Goal: Transaction & Acquisition: Book appointment/travel/reservation

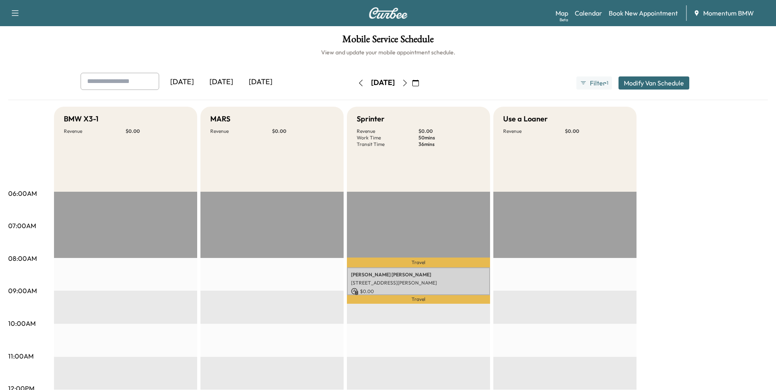
click at [419, 84] on icon "button" at bounding box center [415, 83] width 7 height 7
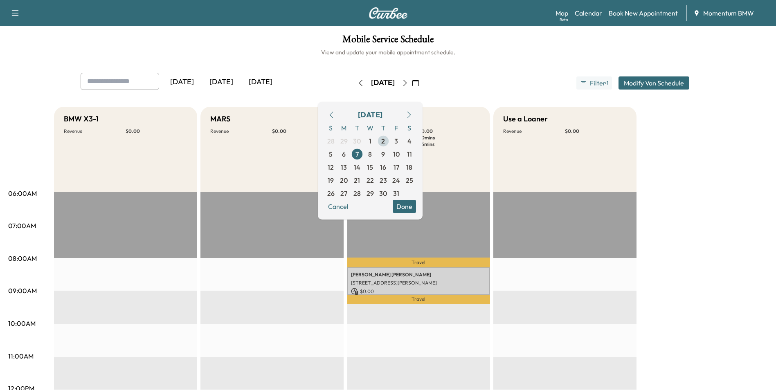
click at [385, 143] on span "2" at bounding box center [383, 141] width 4 height 10
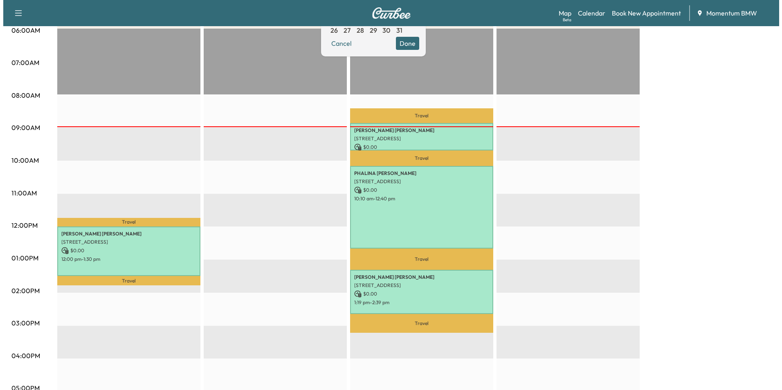
scroll to position [164, 0]
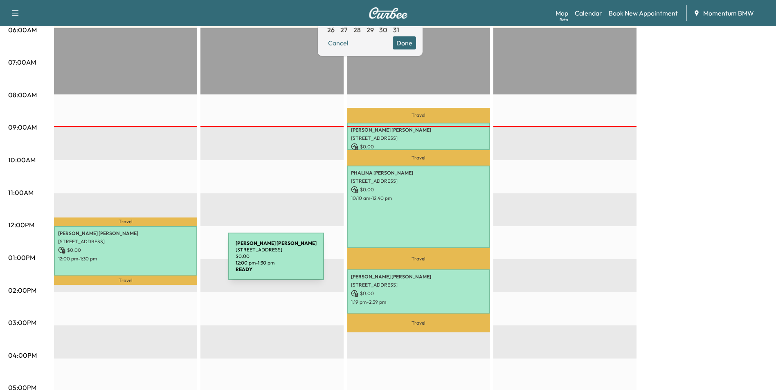
click at [167, 261] on div "[PERSON_NAME] [STREET_ADDRESS] $ 0.00 12:00 pm - 1:30 pm" at bounding box center [125, 250] width 143 height 49
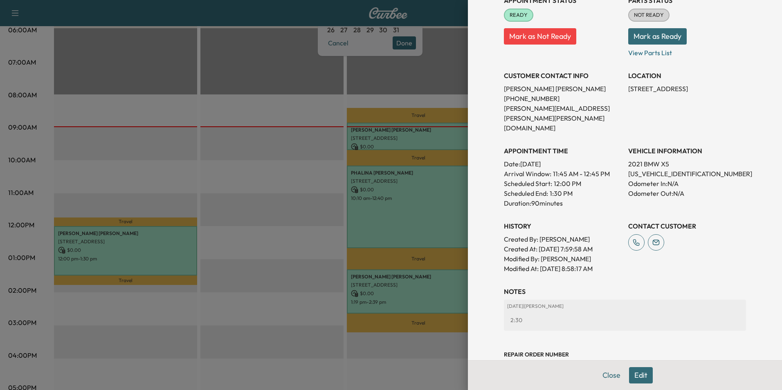
scroll to position [124, 0]
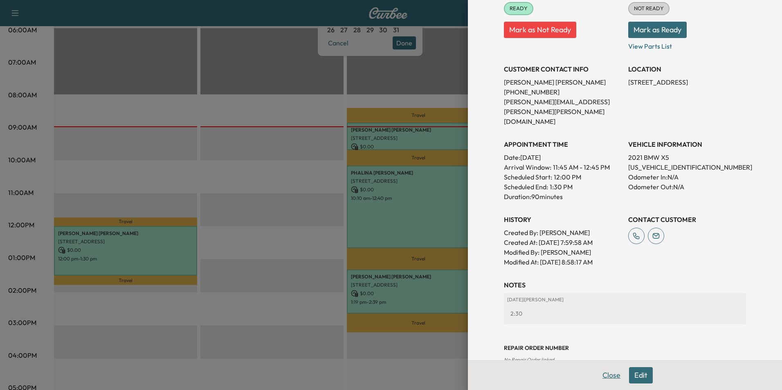
click at [606, 374] on button "Close" at bounding box center [611, 375] width 29 height 16
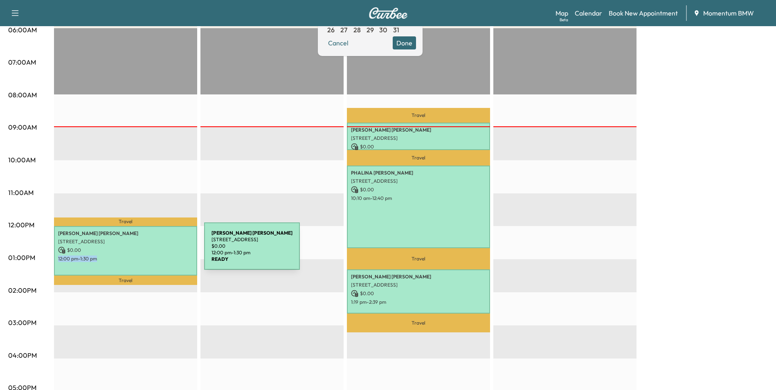
click at [143, 252] on div "[PERSON_NAME] [STREET_ADDRESS] $ 0.00 12:00 pm - 1:30 pm" at bounding box center [125, 250] width 143 height 49
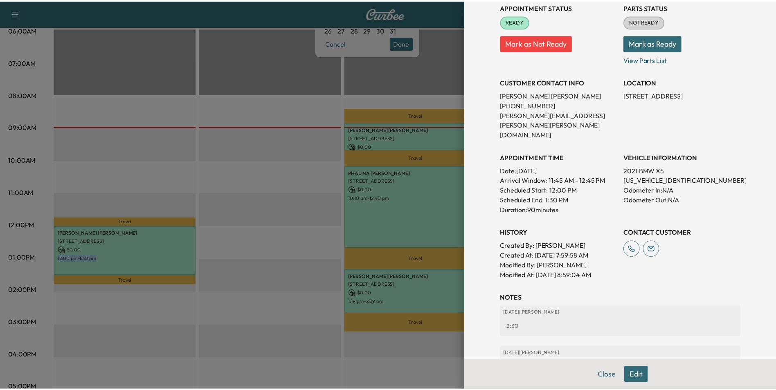
scroll to position [164, 0]
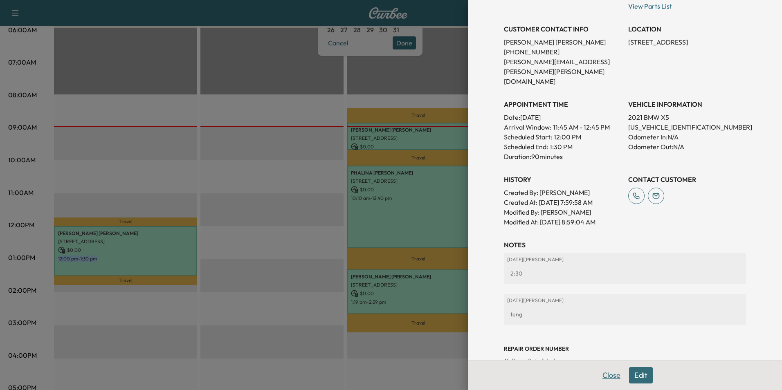
click at [606, 375] on button "Close" at bounding box center [611, 375] width 29 height 16
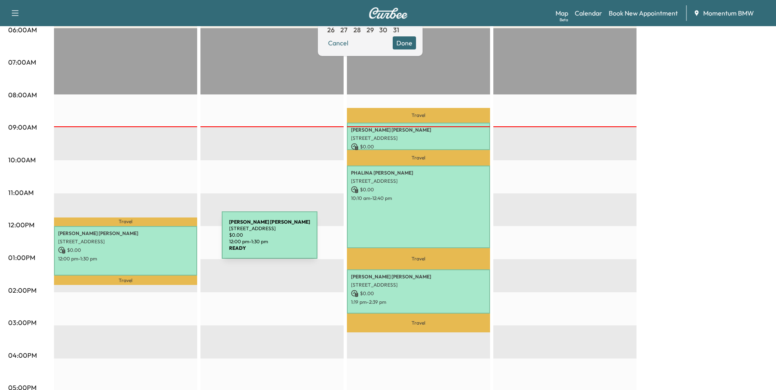
click at [160, 240] on p "[STREET_ADDRESS]" at bounding box center [125, 241] width 135 height 7
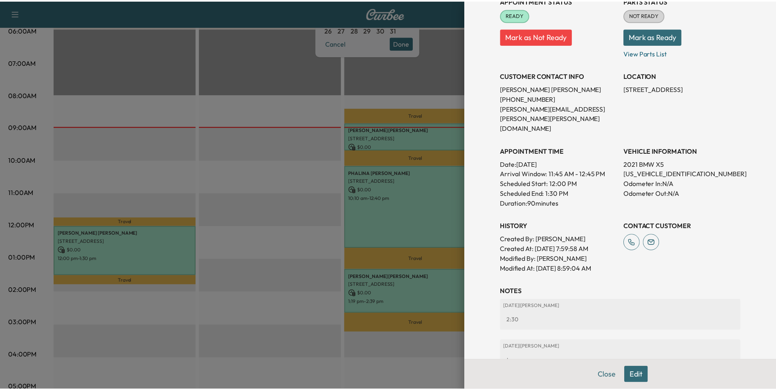
scroll to position [164, 0]
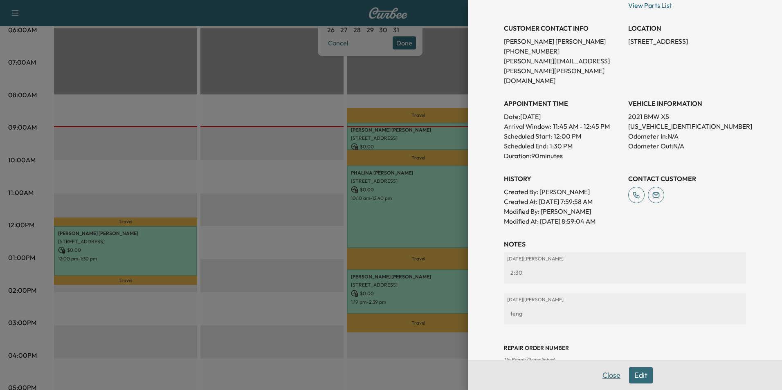
click at [607, 377] on button "Close" at bounding box center [611, 375] width 29 height 16
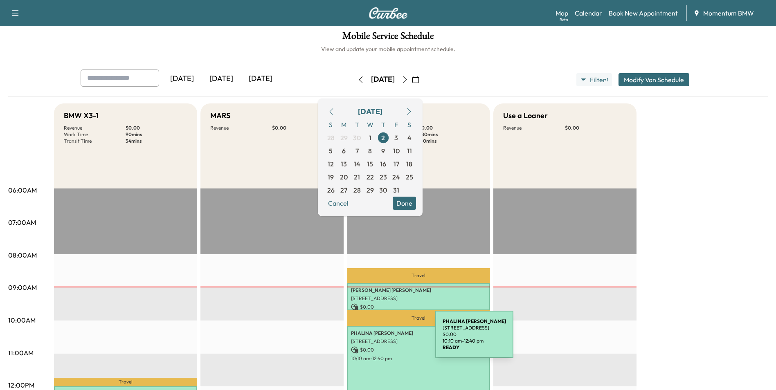
scroll to position [0, 0]
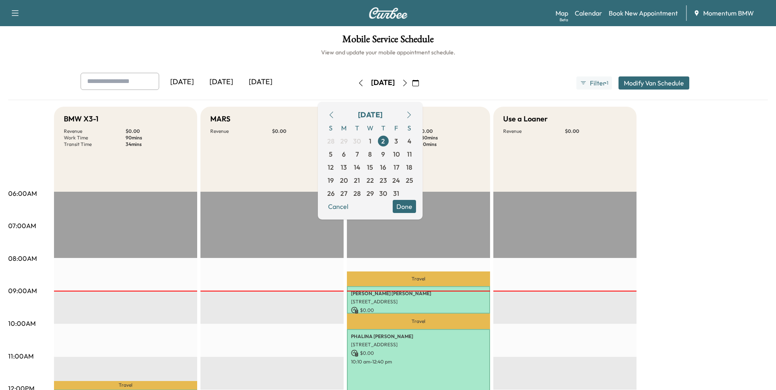
click at [416, 203] on button "Done" at bounding box center [404, 206] width 23 height 13
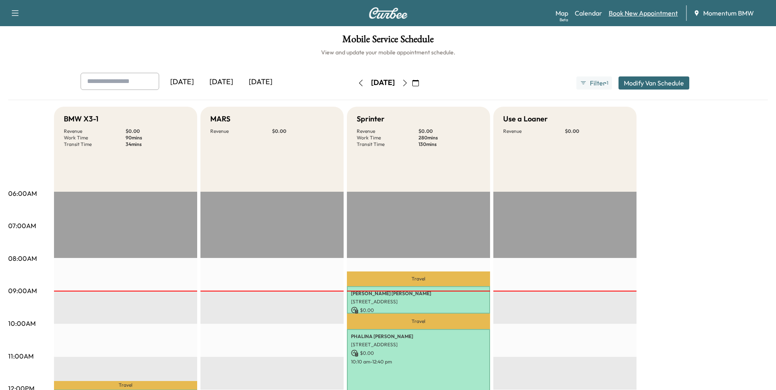
click at [637, 14] on link "Book New Appointment" at bounding box center [643, 13] width 69 height 10
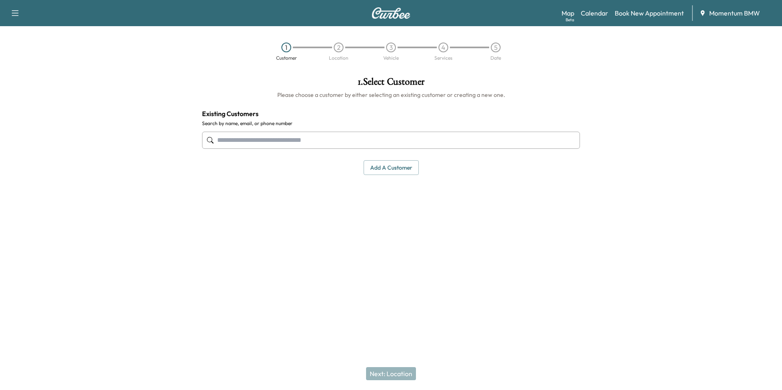
click at [393, 168] on button "Add a customer" at bounding box center [391, 167] width 55 height 15
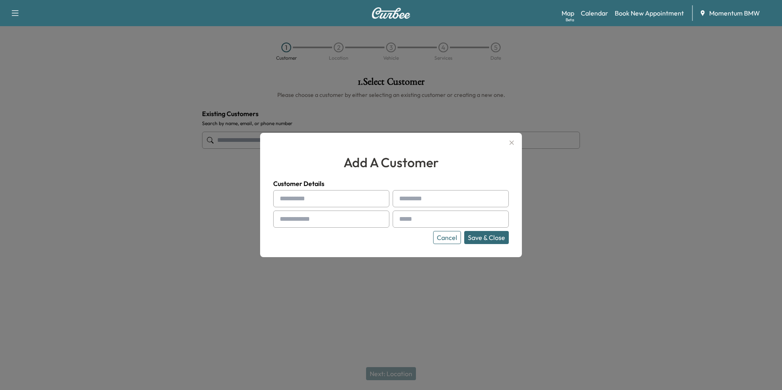
click at [342, 197] on input "text" at bounding box center [331, 198] width 116 height 17
type input "*"
type input "****"
click at [418, 198] on input "****" at bounding box center [451, 198] width 116 height 17
type input "*"
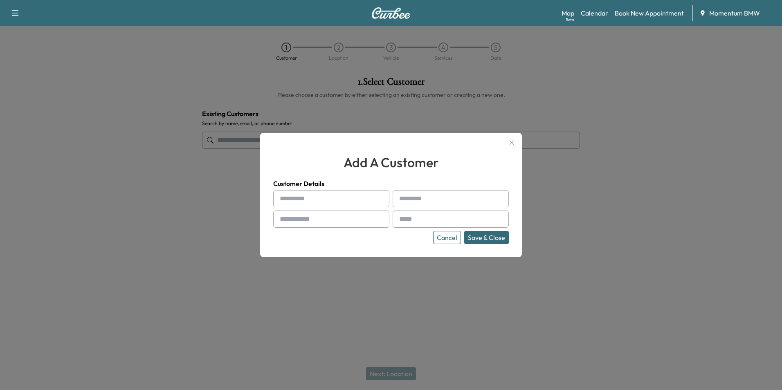
click at [340, 202] on input "text" at bounding box center [331, 198] width 116 height 17
type input "****"
type input "********"
click at [361, 222] on input "text" at bounding box center [331, 219] width 116 height 17
type input "**********"
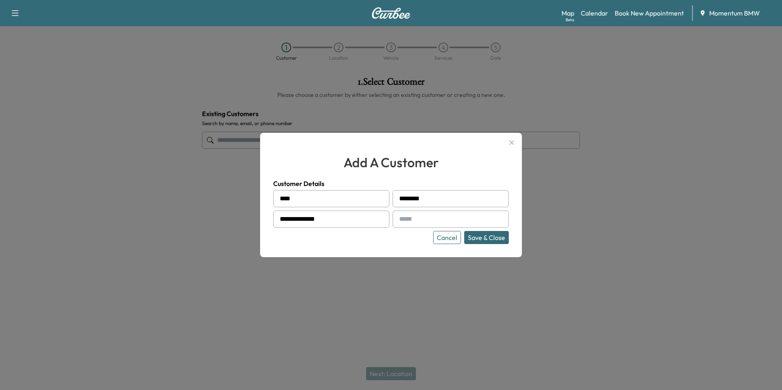
click at [467, 221] on input "text" at bounding box center [451, 219] width 116 height 17
type input "**********"
click at [501, 239] on button "Save & Close" at bounding box center [486, 237] width 45 height 13
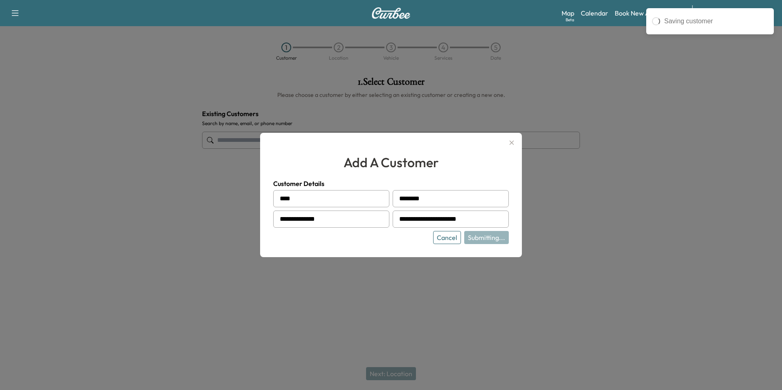
type input "**********"
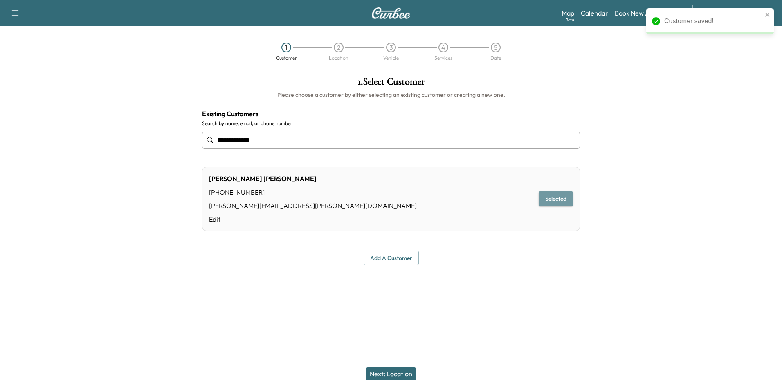
click at [563, 202] on button "Selected" at bounding box center [556, 198] width 34 height 15
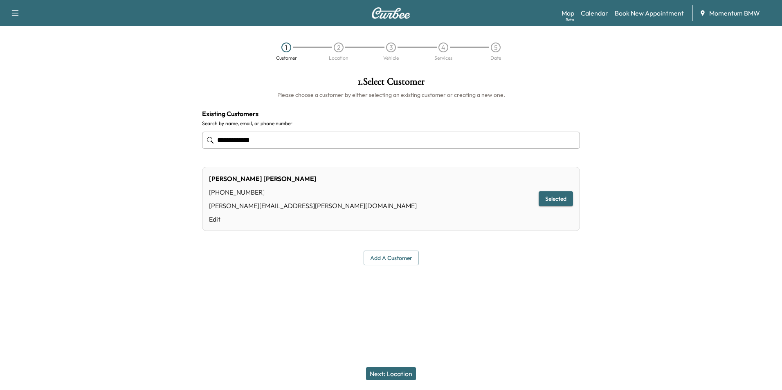
click at [401, 375] on button "Next: Location" at bounding box center [391, 373] width 50 height 13
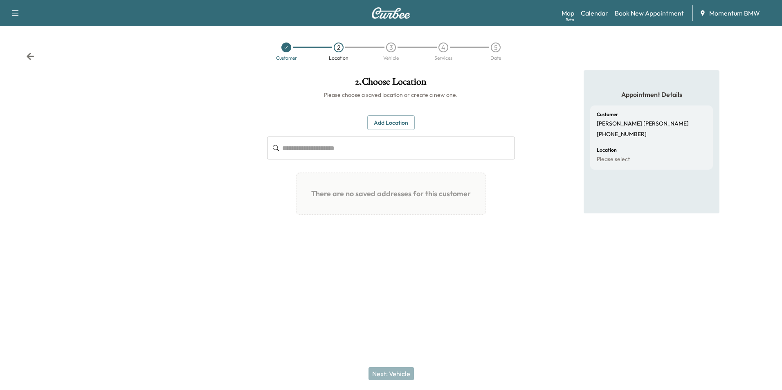
click at [400, 115] on button "Add Location" at bounding box center [390, 122] width 47 height 15
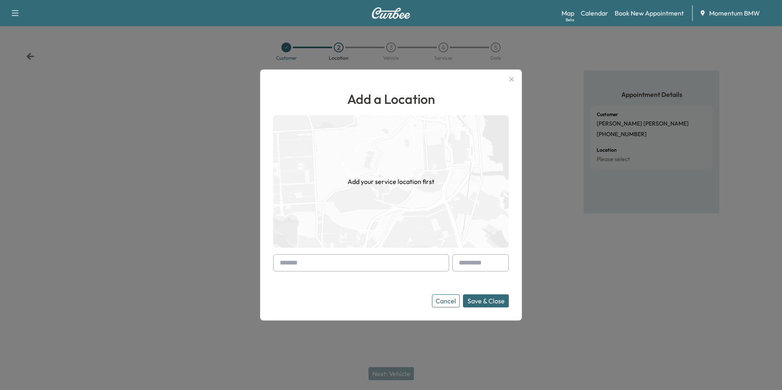
click at [370, 263] on input "text" at bounding box center [361, 262] width 176 height 17
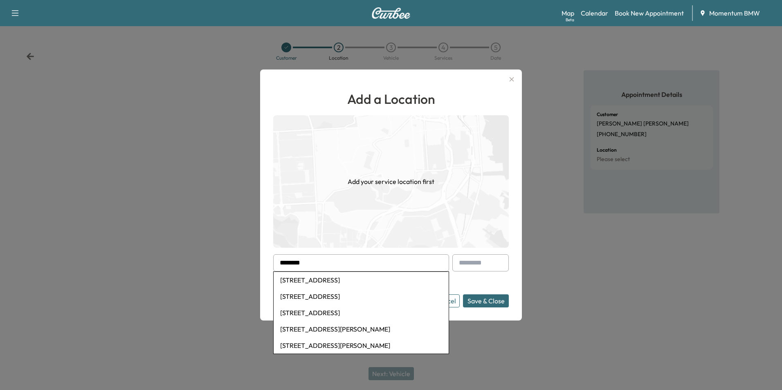
click at [375, 310] on li "[STREET_ADDRESS]" at bounding box center [361, 313] width 175 height 16
type input "**********"
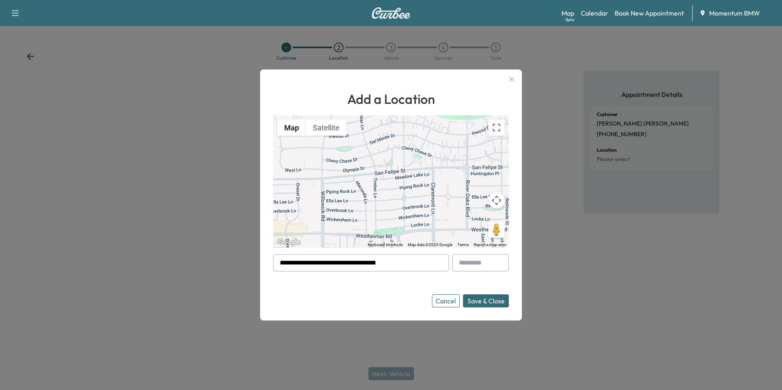
click at [494, 298] on button "Save & Close" at bounding box center [486, 301] width 46 height 13
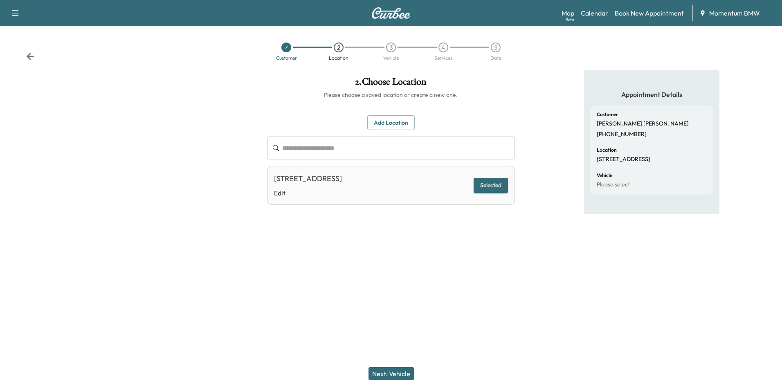
click at [393, 376] on button "Next: Vehicle" at bounding box center [391, 373] width 45 height 13
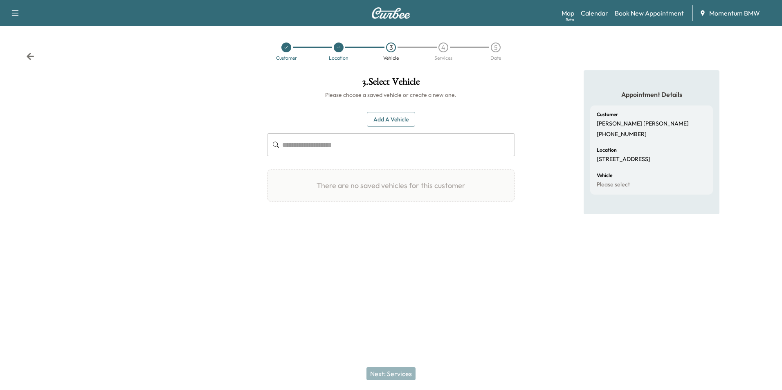
click at [387, 116] on button "Add a Vehicle" at bounding box center [391, 119] width 48 height 15
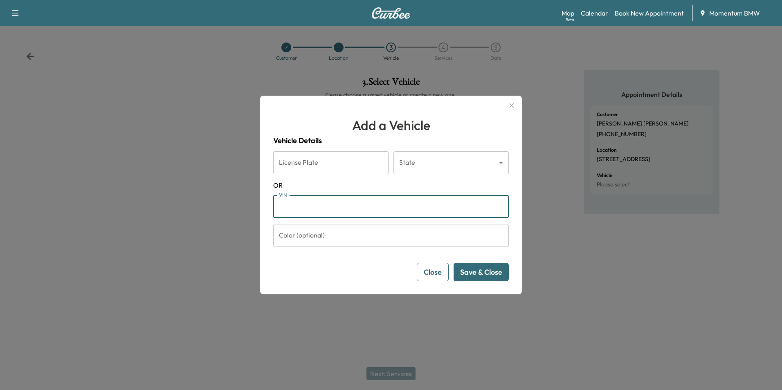
paste input "**********"
type input "**********"
click at [495, 273] on button "Save & Close" at bounding box center [481, 272] width 55 height 18
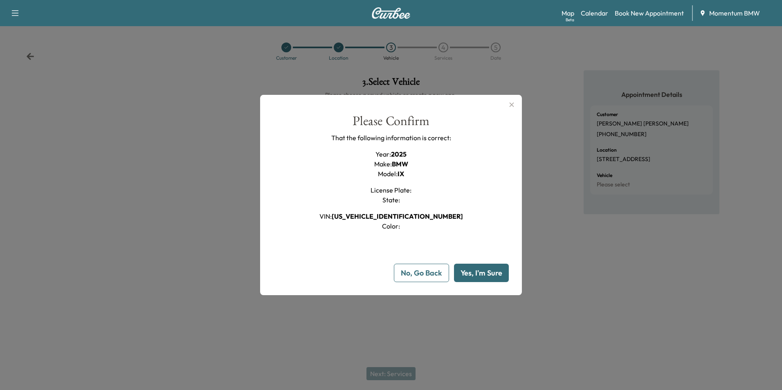
click at [495, 273] on button "Yes, I'm Sure" at bounding box center [481, 273] width 55 height 18
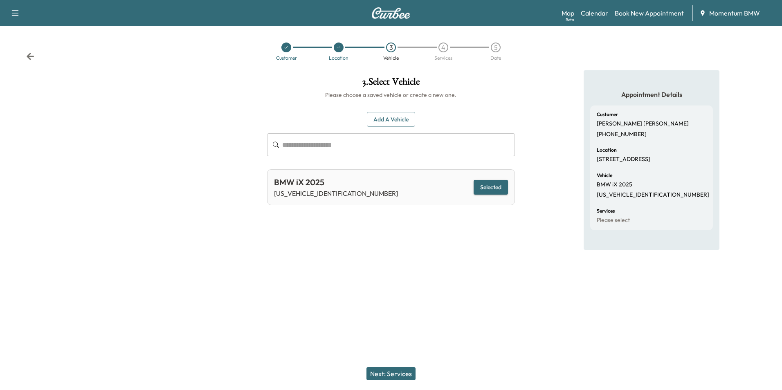
click at [404, 377] on button "Next: Services" at bounding box center [391, 373] width 49 height 13
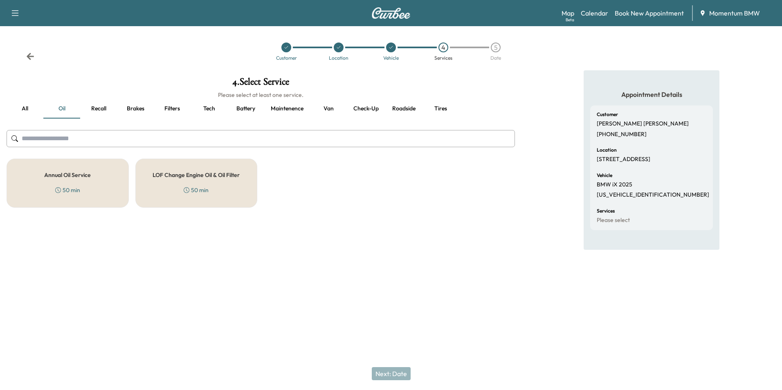
click at [441, 104] on button "Tires" at bounding box center [440, 109] width 37 height 20
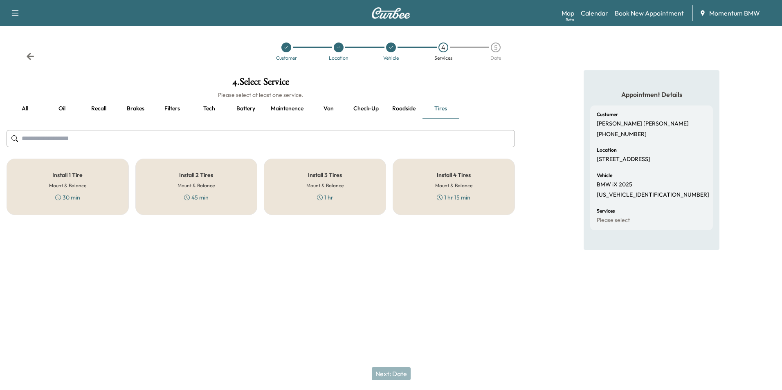
click at [213, 181] on div "Install 2 Tires Mount & Balance 45 min" at bounding box center [196, 187] width 122 height 56
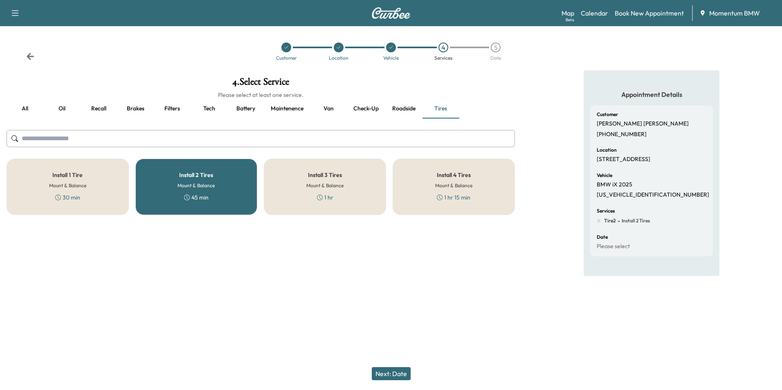
click at [401, 374] on button "Next: Date" at bounding box center [391, 373] width 39 height 13
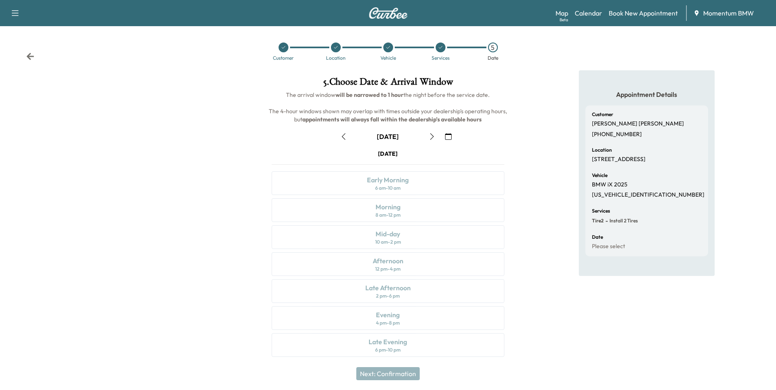
click at [344, 139] on icon "button" at bounding box center [343, 136] width 7 height 7
click at [434, 266] on div "Afternoon 12 pm - 4 pm" at bounding box center [388, 264] width 232 height 24
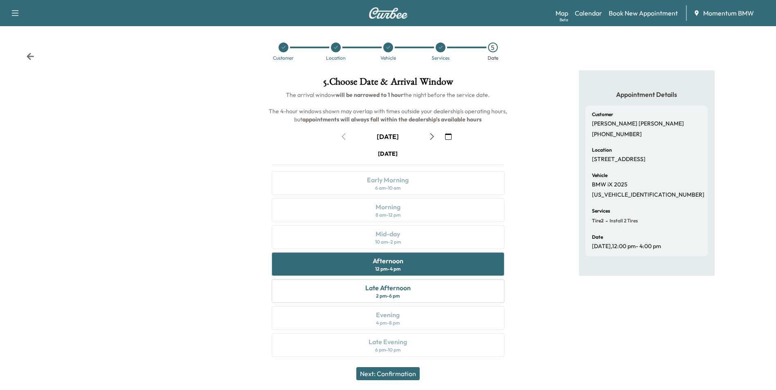
click at [407, 372] on button "Next: Confirmation" at bounding box center [387, 373] width 63 height 13
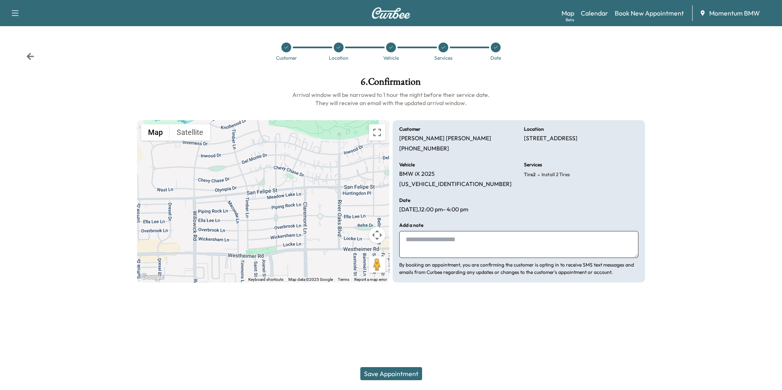
click at [493, 252] on textarea at bounding box center [518, 244] width 239 height 27
type textarea "*"
type textarea "*********"
click at [395, 372] on button "Save Appointment" at bounding box center [391, 373] width 62 height 13
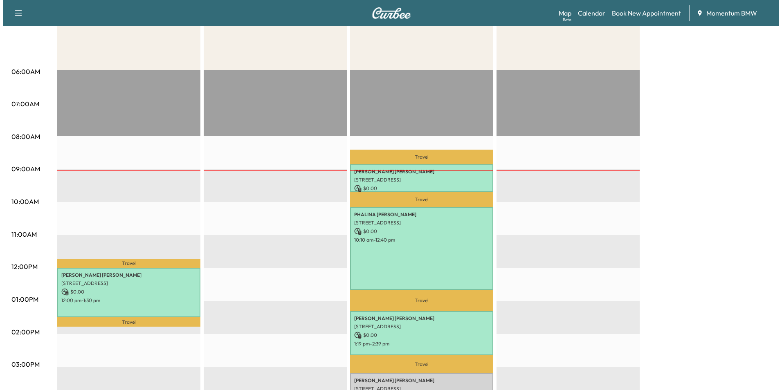
scroll to position [164, 0]
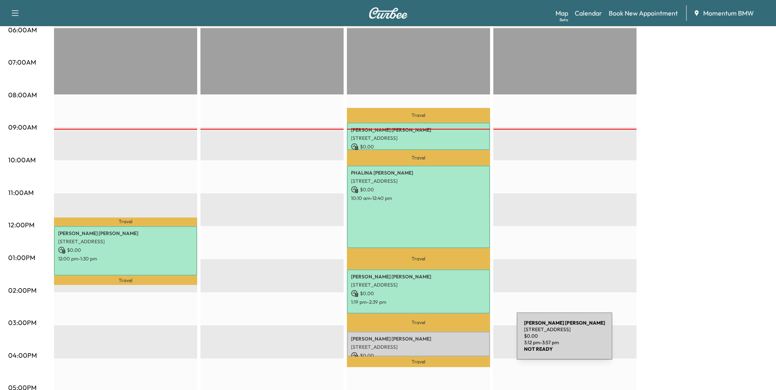
click at [455, 344] on p "[STREET_ADDRESS]" at bounding box center [418, 347] width 135 height 7
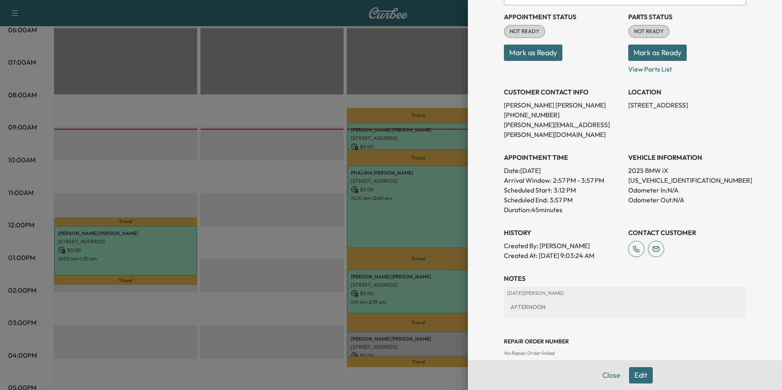
scroll to position [94, 0]
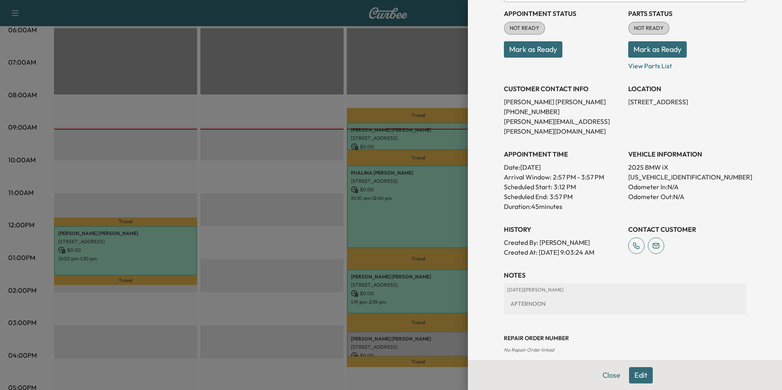
click at [544, 50] on button "Mark as Ready" at bounding box center [533, 49] width 58 height 16
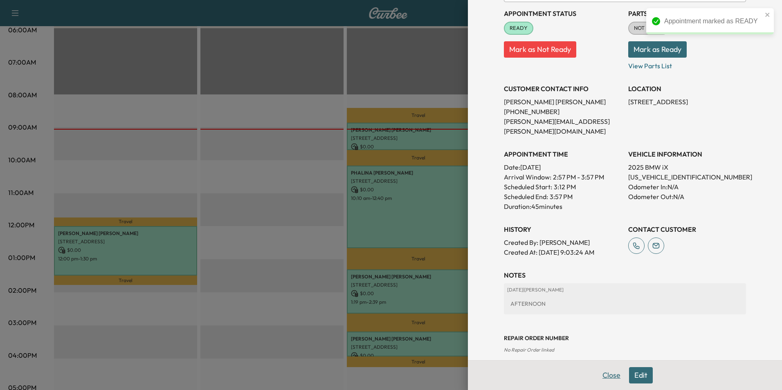
click at [604, 376] on button "Close" at bounding box center [611, 375] width 29 height 16
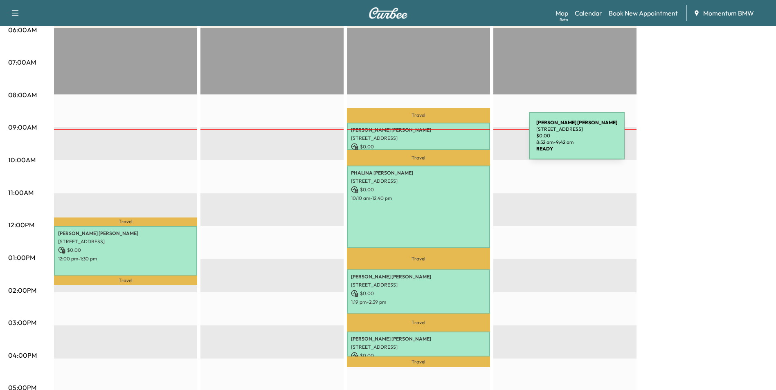
click at [468, 141] on div "[PERSON_NAME] [STREET_ADDRESS] $ 0.00 8:52 am - 9:42 am" at bounding box center [418, 136] width 143 height 27
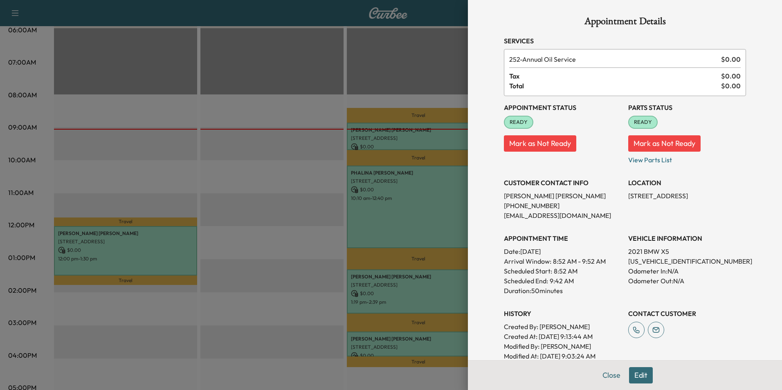
scroll to position [155, 0]
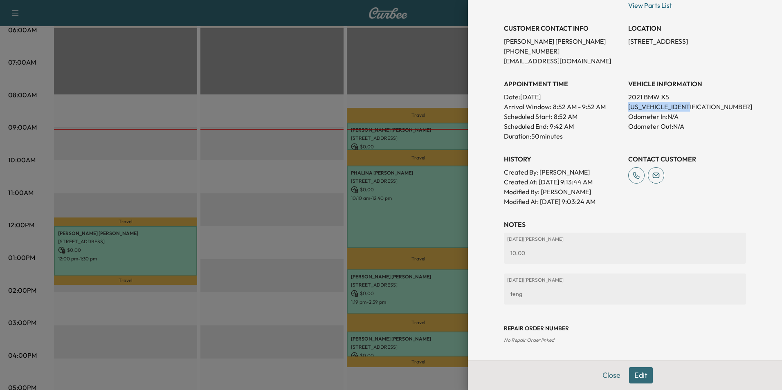
drag, startPoint x: 693, startPoint y: 106, endPoint x: 623, endPoint y: 109, distance: 69.6
click at [628, 109] on p "[US_VEHICLE_IDENTIFICATION_NUMBER]" at bounding box center [687, 107] width 118 height 10
drag, startPoint x: 623, startPoint y: 109, endPoint x: 679, endPoint y: 105, distance: 55.4
copy p "[US_VEHICLE_IDENTIFICATION_NUMBER]"
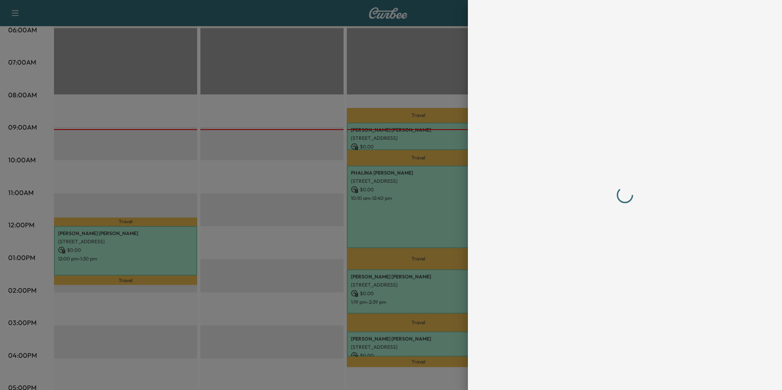
scroll to position [0, 0]
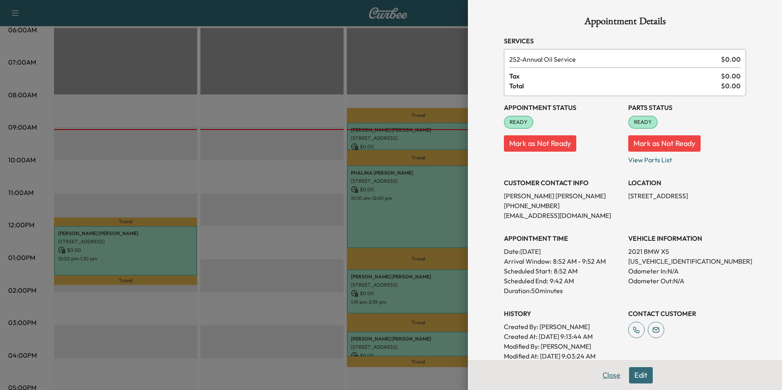
click at [611, 376] on button "Close" at bounding box center [611, 375] width 29 height 16
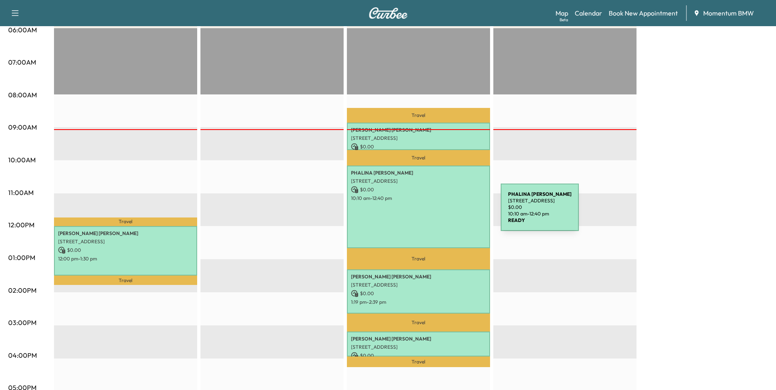
click at [439, 212] on div "[PERSON_NAME] [STREET_ADDRESS] $ 0.00 10:10 am - 12:40 pm" at bounding box center [418, 207] width 143 height 83
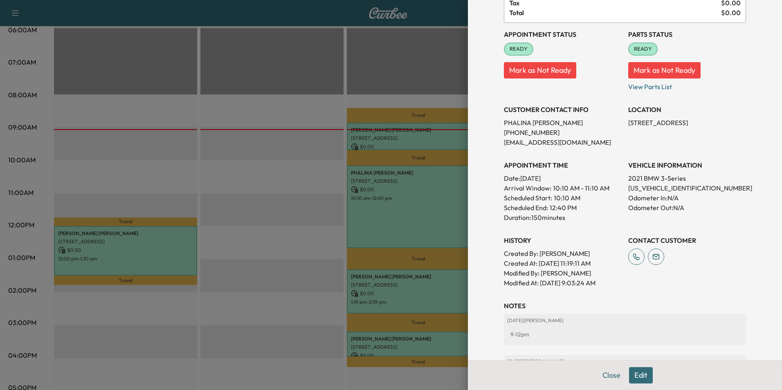
scroll to position [92, 0]
drag, startPoint x: 694, startPoint y: 187, endPoint x: 623, endPoint y: 191, distance: 70.8
click at [628, 191] on p "[US_VEHICLE_IDENTIFICATION_NUMBER]" at bounding box center [687, 189] width 118 height 10
drag, startPoint x: 623, startPoint y: 191, endPoint x: 667, endPoint y: 189, distance: 43.8
copy p "[US_VEHICLE_IDENTIFICATION_NUMBER]"
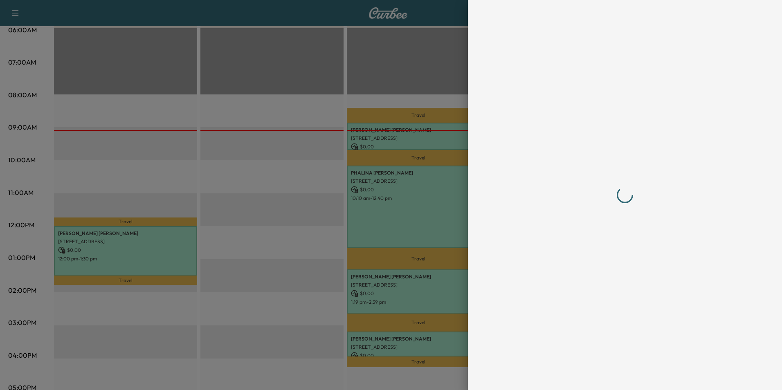
scroll to position [0, 0]
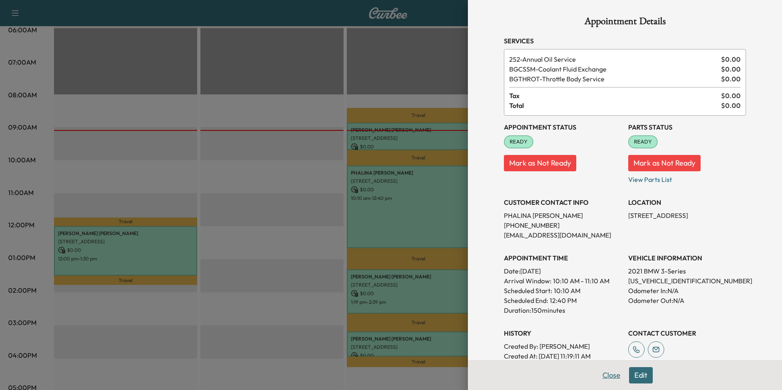
click at [609, 373] on button "Close" at bounding box center [611, 375] width 29 height 16
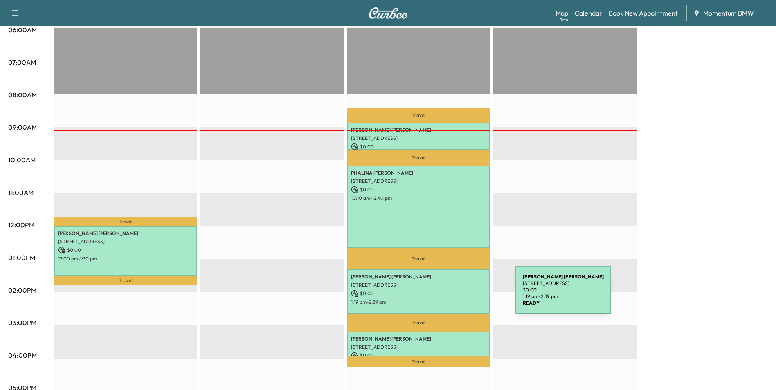
click at [454, 295] on div "[PERSON_NAME] [STREET_ADDRESS] $ 0.00 1:19 pm - 2:39 pm" at bounding box center [418, 292] width 143 height 44
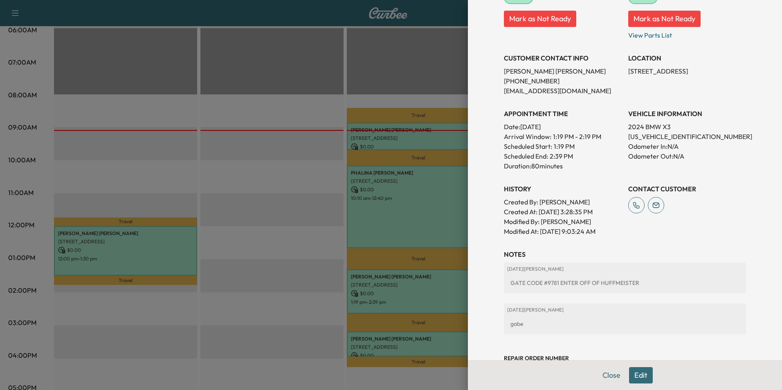
scroll to position [155, 0]
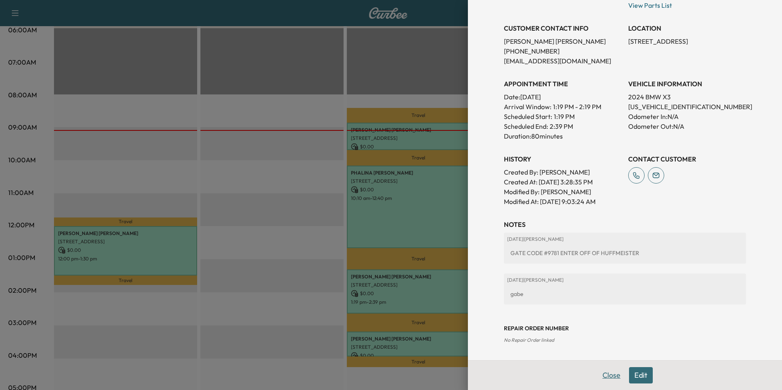
click at [610, 376] on button "Close" at bounding box center [611, 375] width 29 height 16
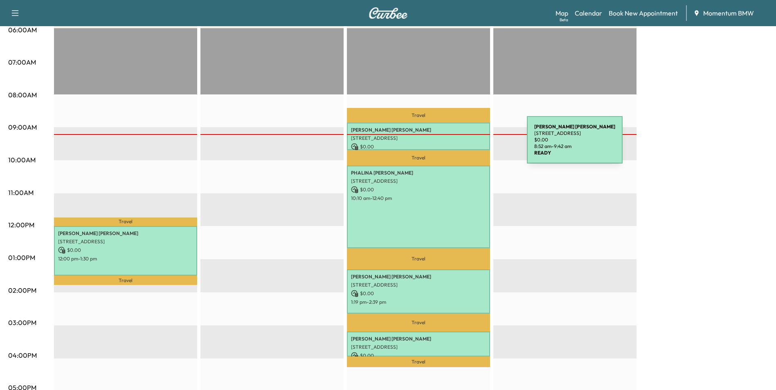
click at [466, 145] on p "$ 0.00" at bounding box center [418, 146] width 135 height 7
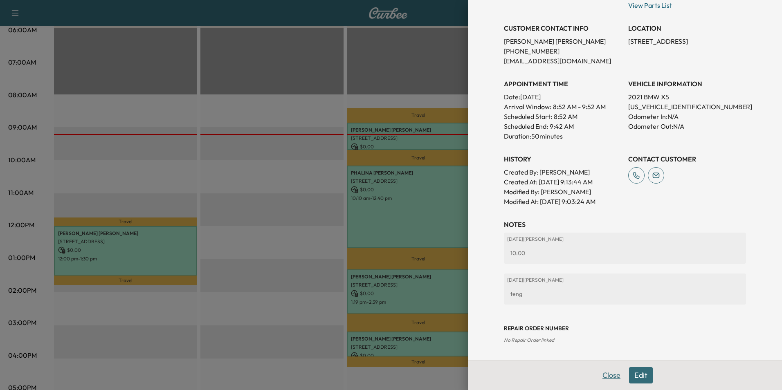
click at [607, 376] on button "Close" at bounding box center [611, 375] width 29 height 16
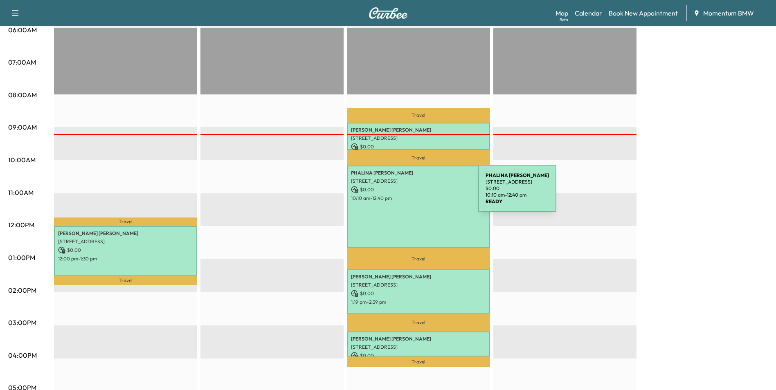
click at [416, 195] on p "10:10 am - 12:40 pm" at bounding box center [418, 198] width 135 height 7
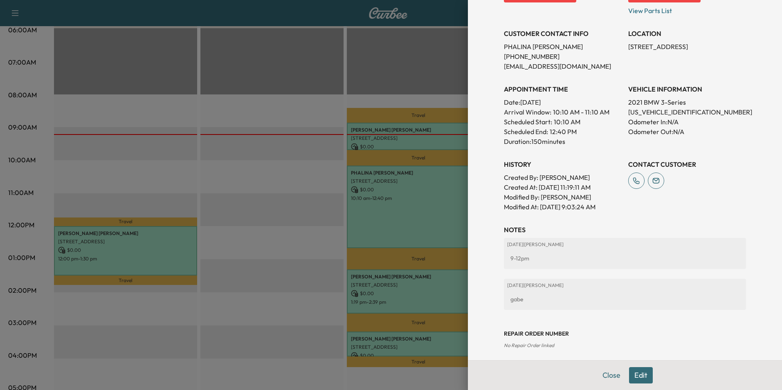
scroll to position [174, 0]
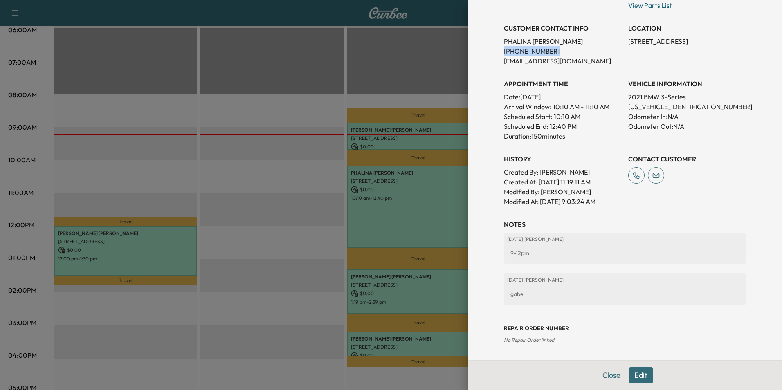
drag, startPoint x: 544, startPoint y: 51, endPoint x: 497, endPoint y: 51, distance: 46.2
click at [497, 51] on div "Appointment Details Services 252 - Annual Oil Service $ 0.00 BGCSSM - Coolant F…" at bounding box center [625, 93] width 262 height 535
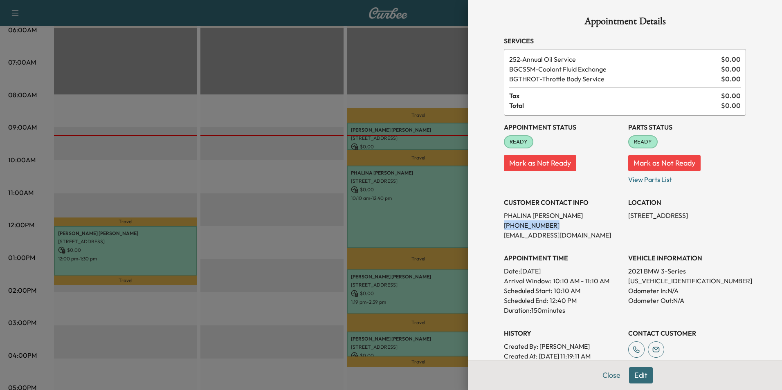
drag, startPoint x: 542, startPoint y: 225, endPoint x: 496, endPoint y: 227, distance: 45.4
click at [496, 227] on div "Appointment Details Services 252 - Annual Oil Service $ 0.00 BGCSSM - Coolant F…" at bounding box center [625, 267] width 262 height 535
drag, startPoint x: 496, startPoint y: 227, endPoint x: 531, endPoint y: 225, distance: 34.8
copy p "[PHONE_NUMBER]"
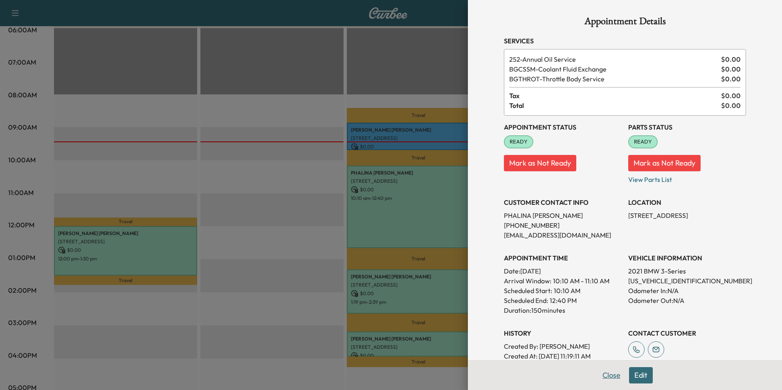
click at [600, 376] on button "Close" at bounding box center [611, 375] width 29 height 16
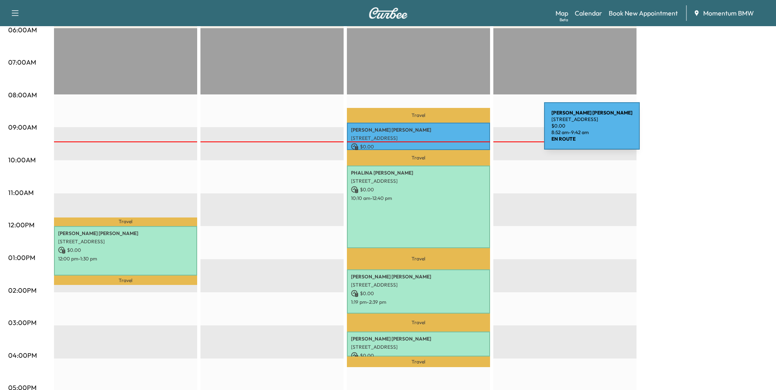
click at [483, 131] on p "[PERSON_NAME]" at bounding box center [418, 130] width 135 height 7
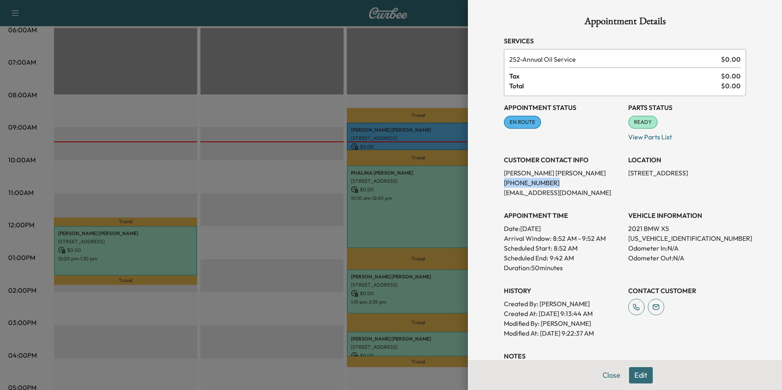
drag, startPoint x: 547, startPoint y: 184, endPoint x: 498, endPoint y: 184, distance: 48.7
click at [504, 184] on p "[PHONE_NUMBER]" at bounding box center [563, 183] width 118 height 10
drag, startPoint x: 498, startPoint y: 184, endPoint x: 533, endPoint y: 183, distance: 35.2
copy p "[PHONE_NUMBER]"
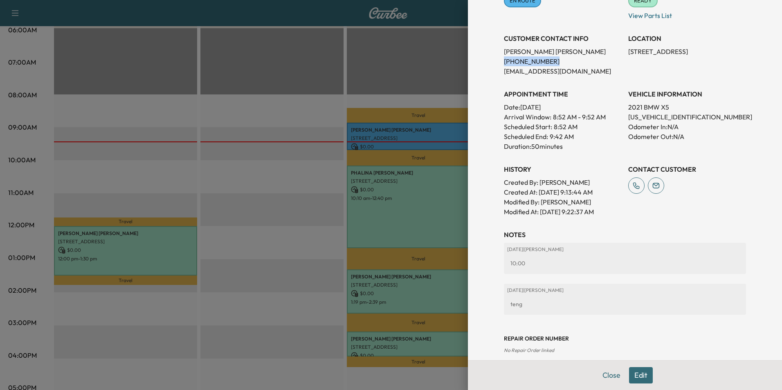
scroll to position [132, 0]
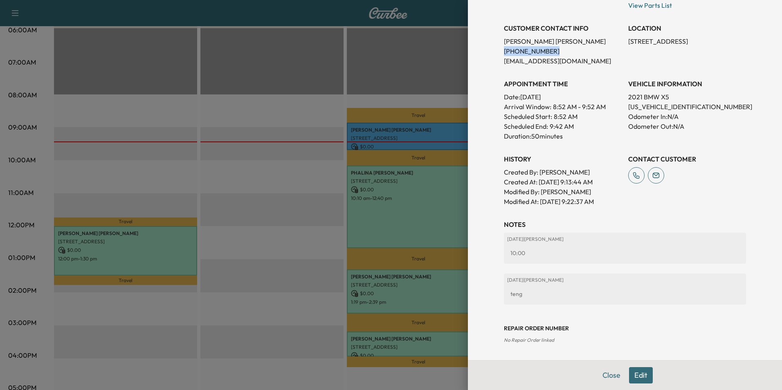
click at [640, 375] on button "Edit" at bounding box center [641, 375] width 24 height 16
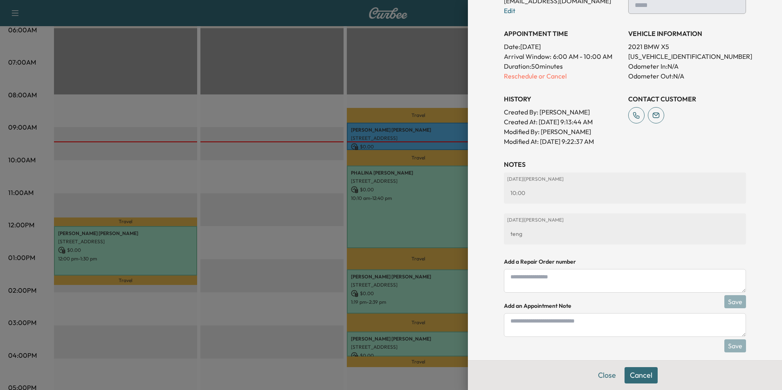
scroll to position [200, 0]
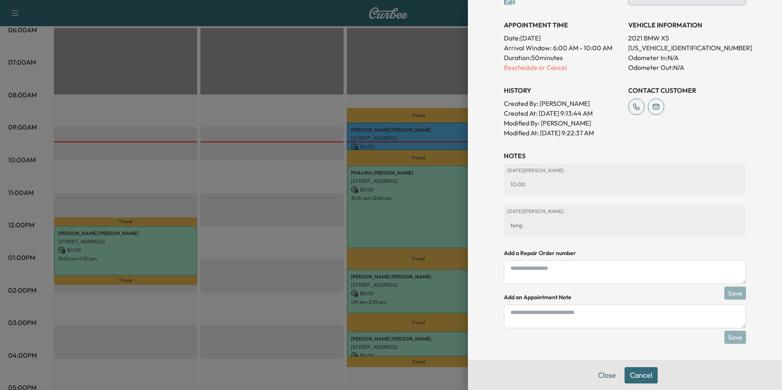
click at [558, 318] on textarea at bounding box center [625, 317] width 242 height 24
type textarea "**********"
click at [732, 334] on button "Save" at bounding box center [735, 337] width 22 height 13
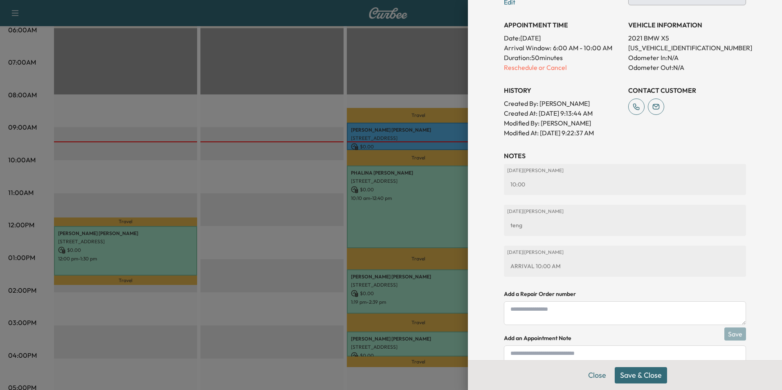
click at [630, 372] on button "Save & Close" at bounding box center [641, 375] width 52 height 16
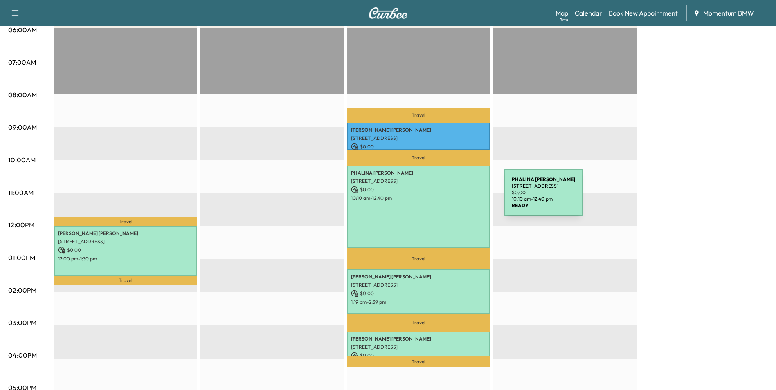
click at [443, 199] on p "10:10 am - 12:40 pm" at bounding box center [418, 198] width 135 height 7
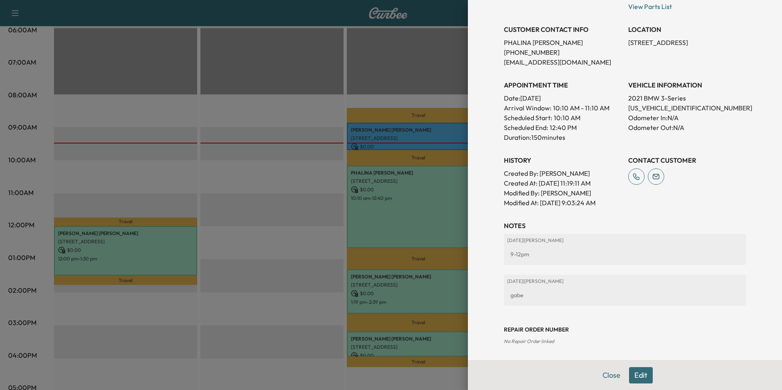
scroll to position [174, 0]
click at [636, 373] on button "Edit" at bounding box center [641, 375] width 24 height 16
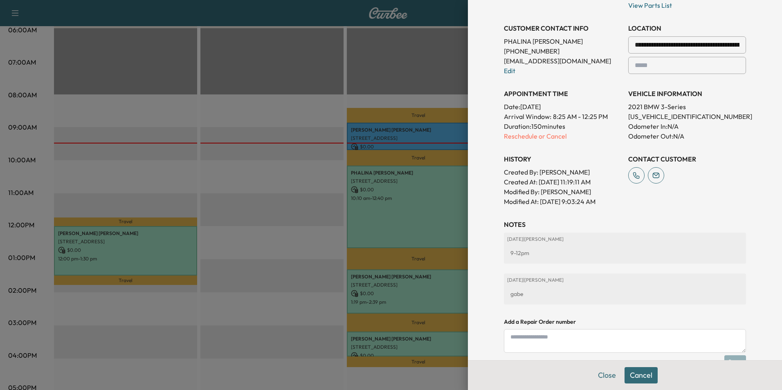
scroll to position [260, 0]
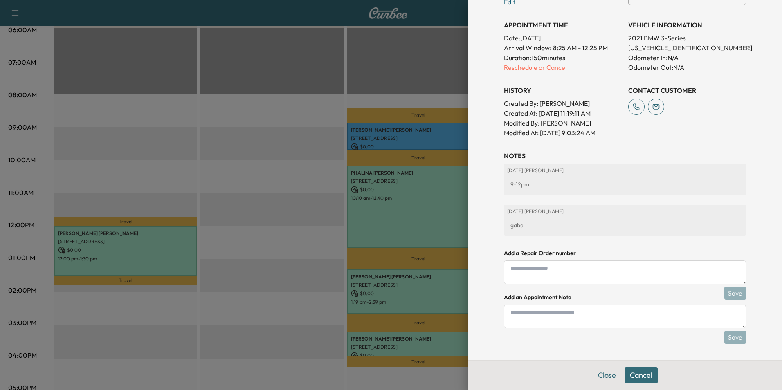
click at [586, 320] on textarea at bounding box center [625, 317] width 242 height 24
type textarea "**********"
click at [732, 338] on button "Save" at bounding box center [735, 337] width 22 height 13
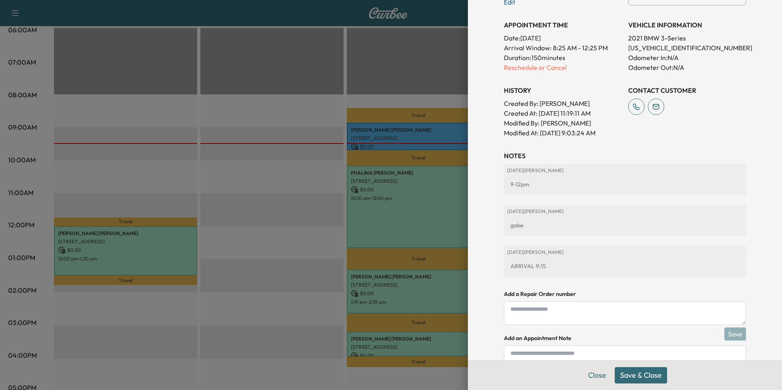
click at [634, 376] on button "Save & Close" at bounding box center [641, 375] width 52 height 16
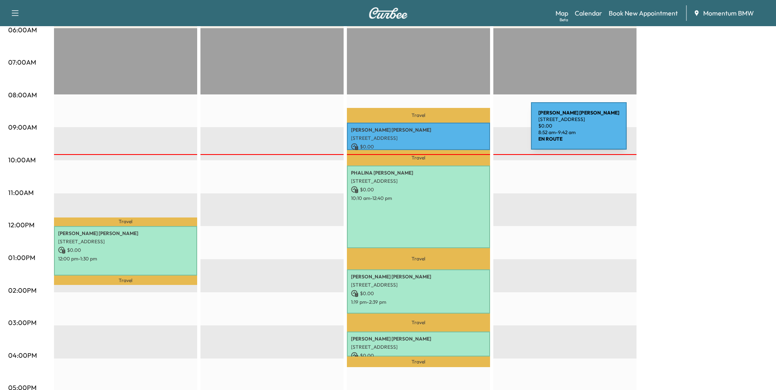
click at [470, 131] on p "[PERSON_NAME]" at bounding box center [418, 130] width 135 height 7
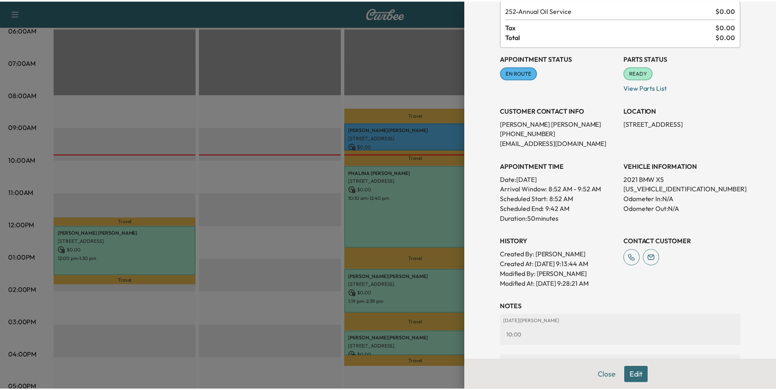
scroll to position [173, 0]
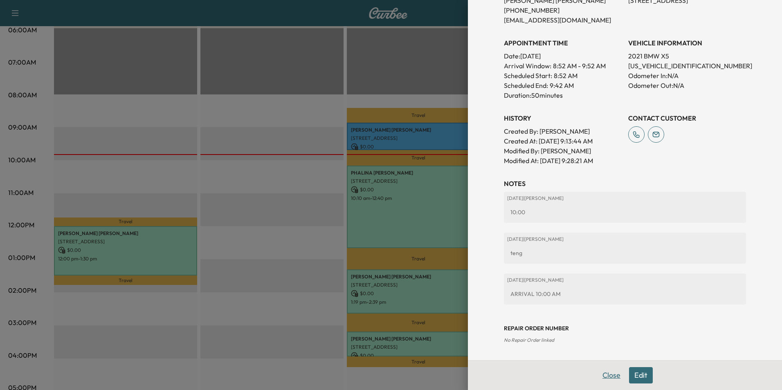
click at [606, 373] on button "Close" at bounding box center [611, 375] width 29 height 16
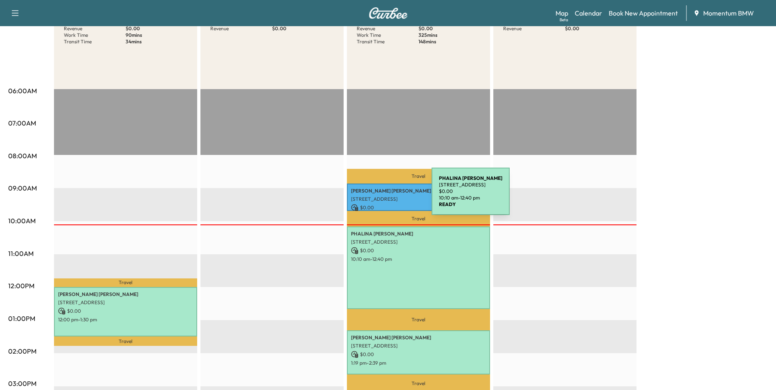
scroll to position [0, 0]
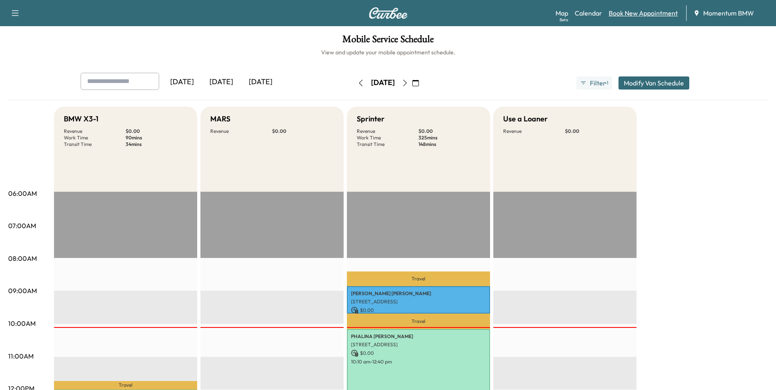
click at [652, 15] on link "Book New Appointment" at bounding box center [643, 13] width 69 height 10
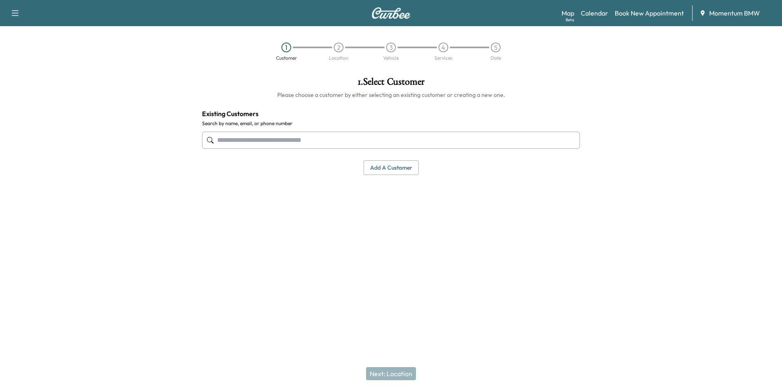
click at [345, 142] on input "text" at bounding box center [391, 140] width 378 height 17
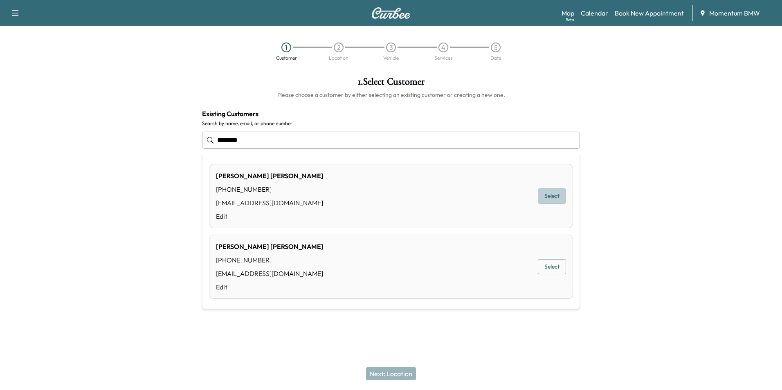
click at [555, 196] on button "Select" at bounding box center [552, 196] width 28 height 15
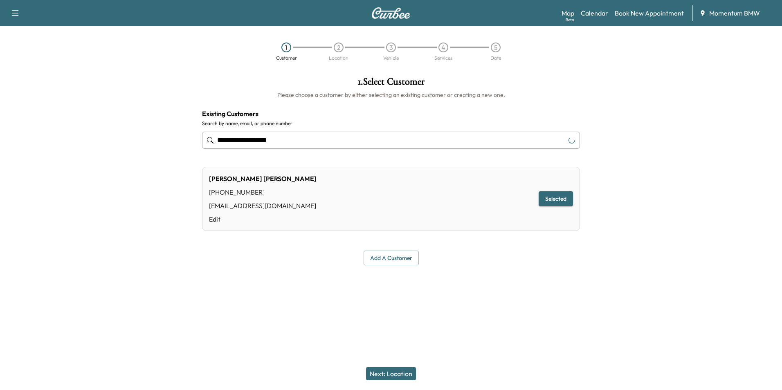
type input "**********"
click at [398, 373] on button "Next: Location" at bounding box center [391, 373] width 50 height 13
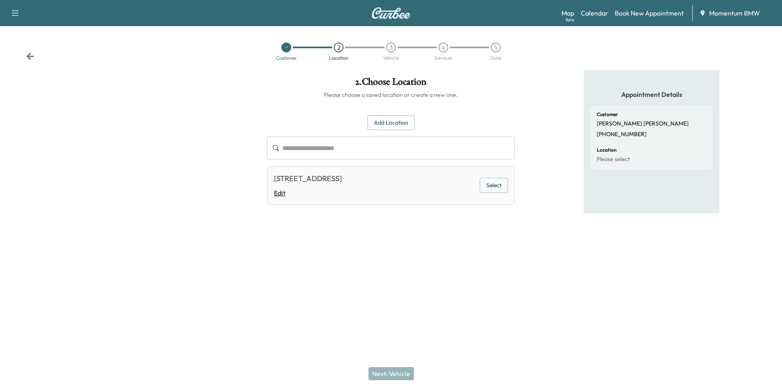
click at [282, 192] on link "Edit" at bounding box center [308, 193] width 68 height 10
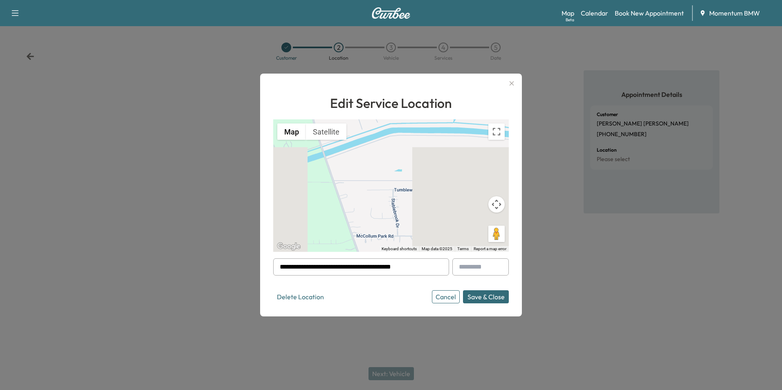
click at [429, 269] on input "**********" at bounding box center [361, 267] width 176 height 17
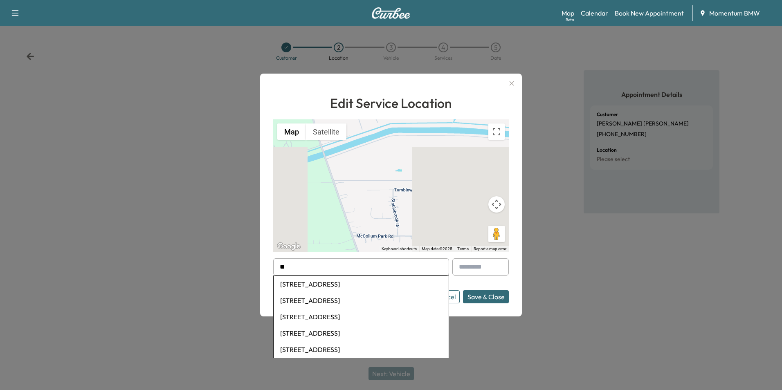
type input "*"
click at [369, 286] on li "[STREET_ADDRESS]" at bounding box center [361, 284] width 175 height 16
type input "**********"
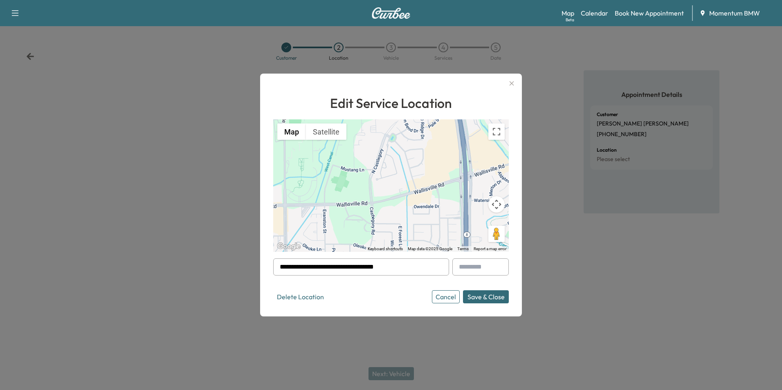
click at [496, 298] on button "Save & Close" at bounding box center [486, 296] width 46 height 13
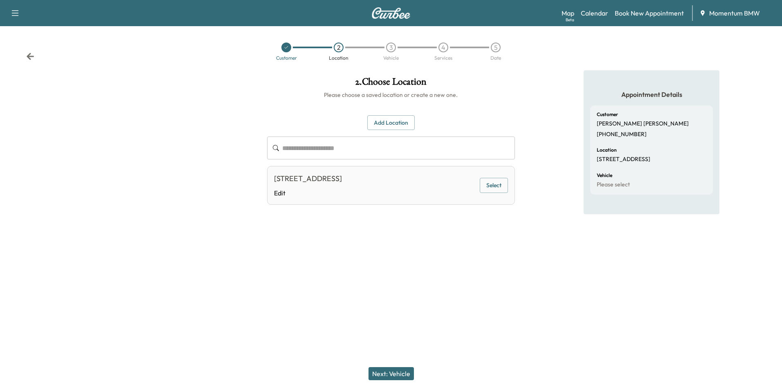
click at [404, 369] on button "Next: Vehicle" at bounding box center [391, 373] width 45 height 13
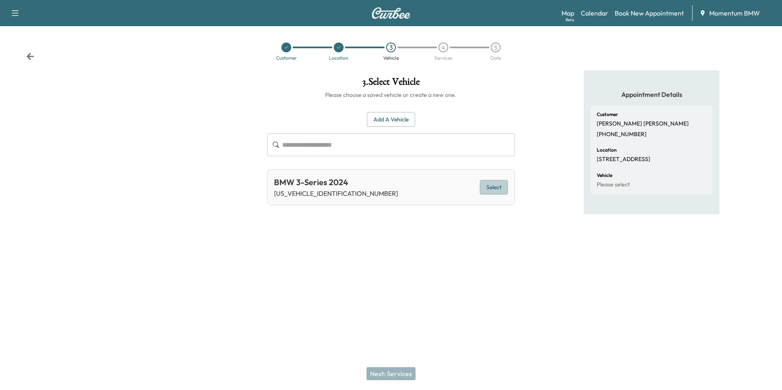
click at [499, 185] on button "Select" at bounding box center [494, 187] width 28 height 15
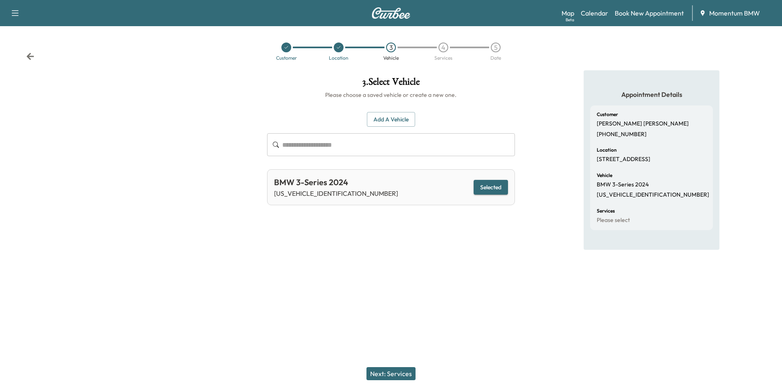
click at [404, 372] on button "Next: Services" at bounding box center [391, 373] width 49 height 13
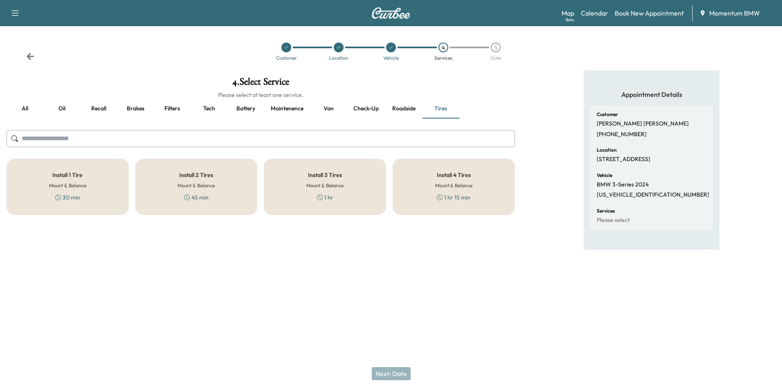
click at [61, 107] on button "Oil" at bounding box center [61, 109] width 37 height 20
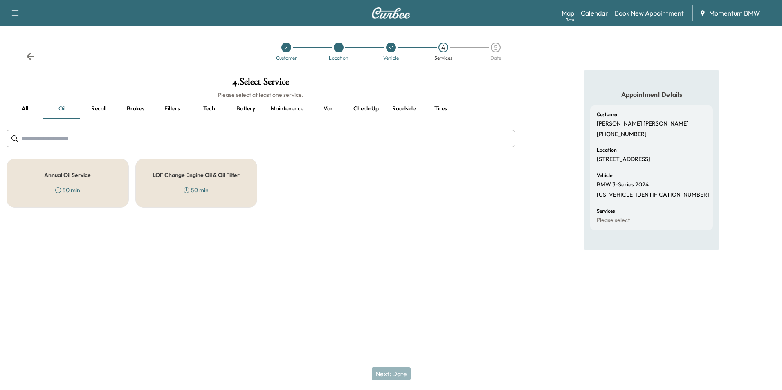
click at [72, 177] on h5 "Annual Oil Service" at bounding box center [67, 175] width 47 height 6
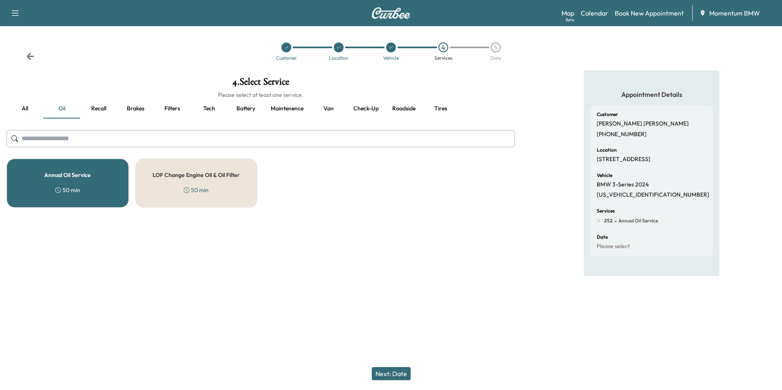
click at [392, 373] on button "Next: Date" at bounding box center [391, 373] width 39 height 13
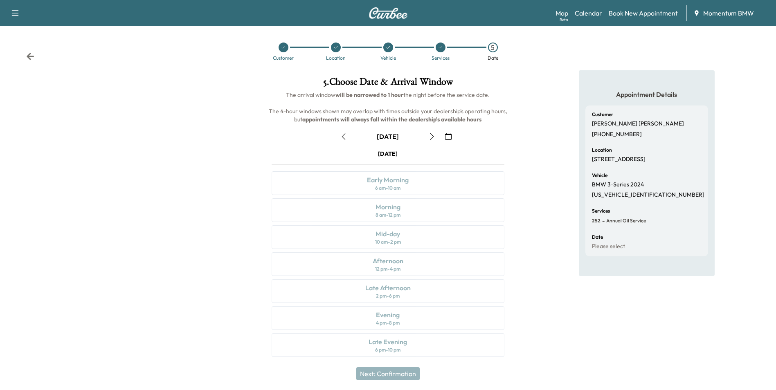
click at [449, 136] on icon "button" at bounding box center [448, 136] width 7 height 7
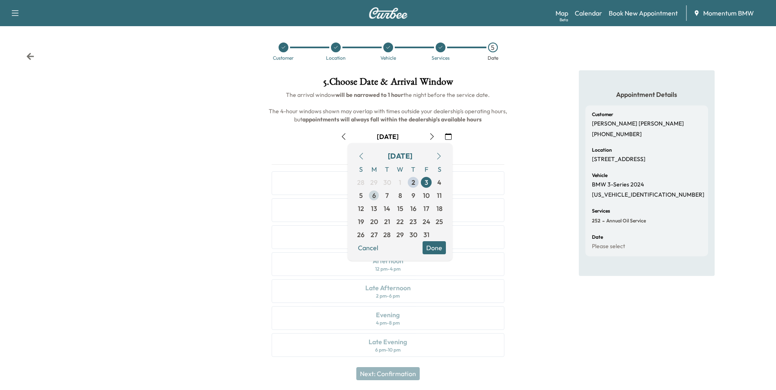
click at [376, 198] on span "6" at bounding box center [373, 195] width 13 height 13
click at [439, 249] on button "Done" at bounding box center [434, 247] width 23 height 13
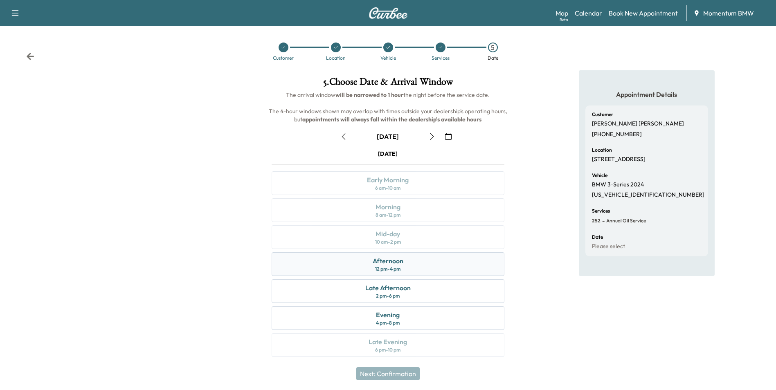
click at [367, 263] on div "Afternoon 12 pm - 4 pm" at bounding box center [388, 264] width 232 height 24
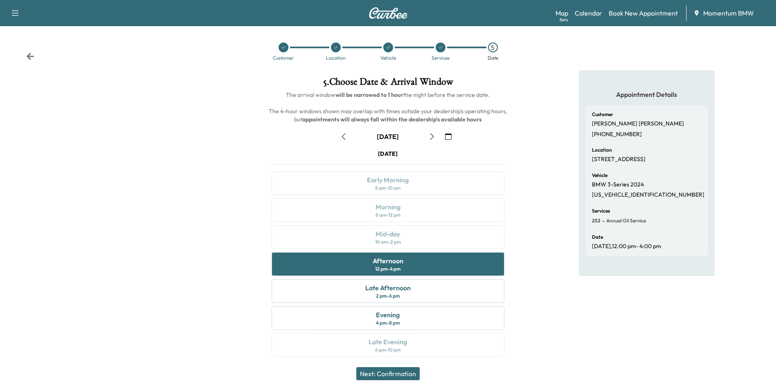
click at [371, 371] on button "Next: Confirmation" at bounding box center [387, 373] width 63 height 13
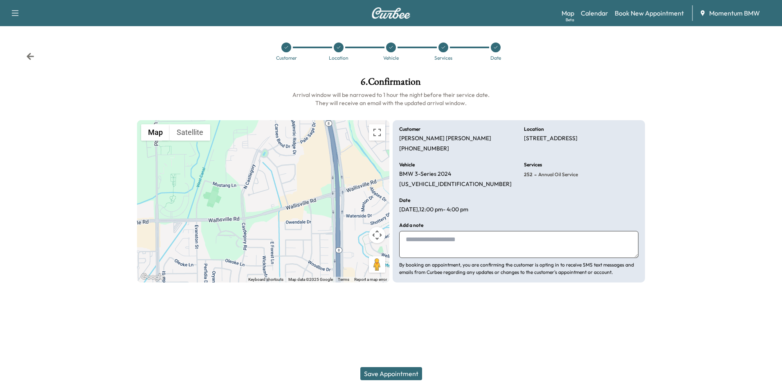
click at [467, 248] on textarea at bounding box center [518, 244] width 239 height 27
type textarea "*"
type textarea "**********"
click at [398, 375] on button "Save Appointment" at bounding box center [391, 373] width 62 height 13
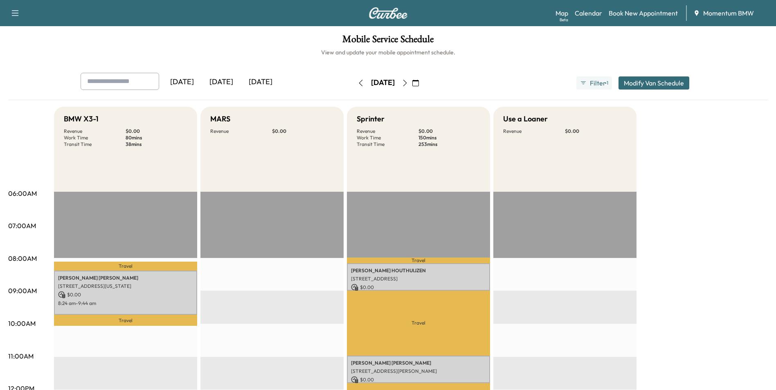
click at [419, 81] on icon "button" at bounding box center [415, 83] width 7 height 7
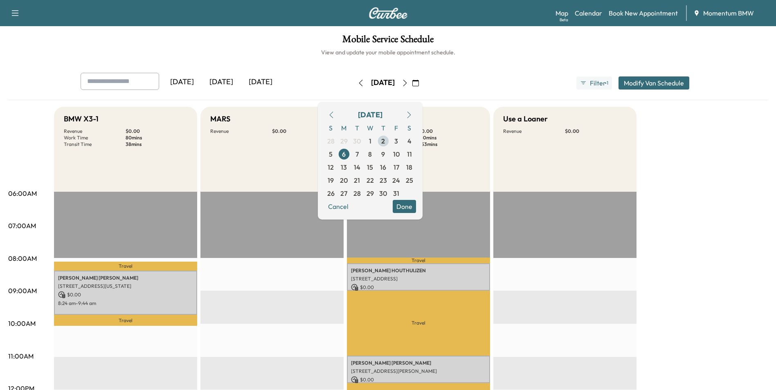
click at [385, 143] on span "2" at bounding box center [383, 141] width 4 height 10
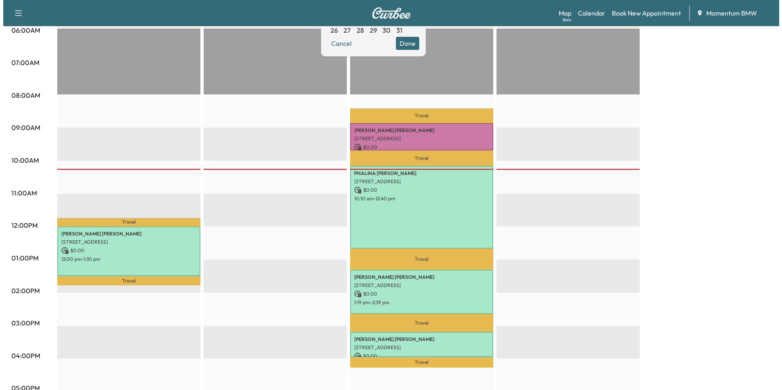
scroll to position [164, 0]
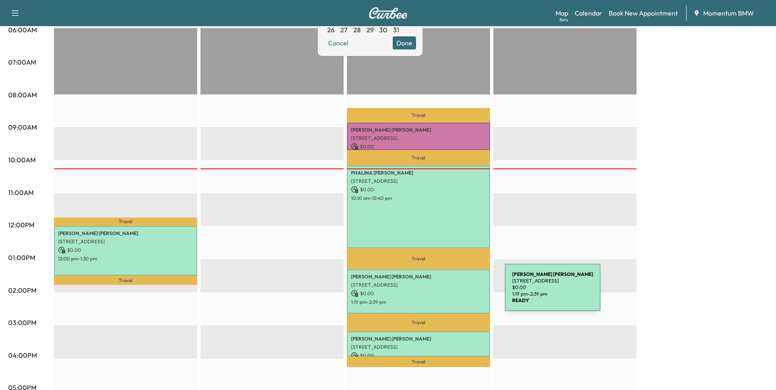
click at [443, 292] on p "$ 0.00" at bounding box center [418, 293] width 135 height 7
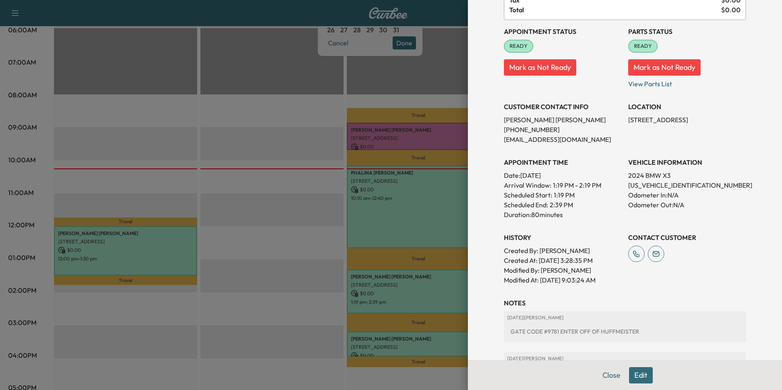
scroll to position [73, 0]
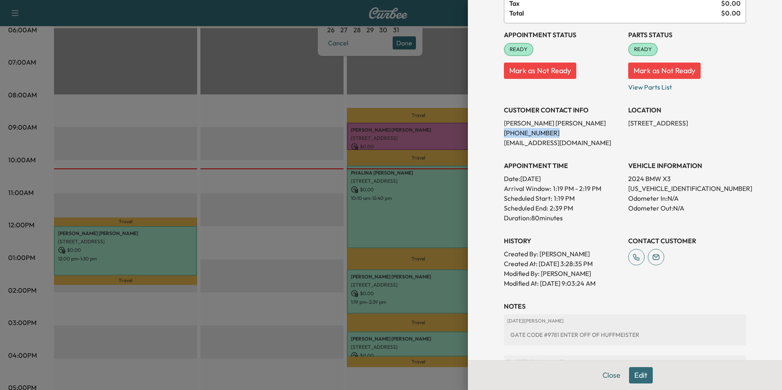
drag, startPoint x: 539, startPoint y: 133, endPoint x: 498, endPoint y: 136, distance: 41.0
click at [504, 136] on p "[PHONE_NUMBER]" at bounding box center [563, 133] width 118 height 10
drag, startPoint x: 498, startPoint y: 136, endPoint x: 533, endPoint y: 135, distance: 34.8
copy p "[PHONE_NUMBER]"
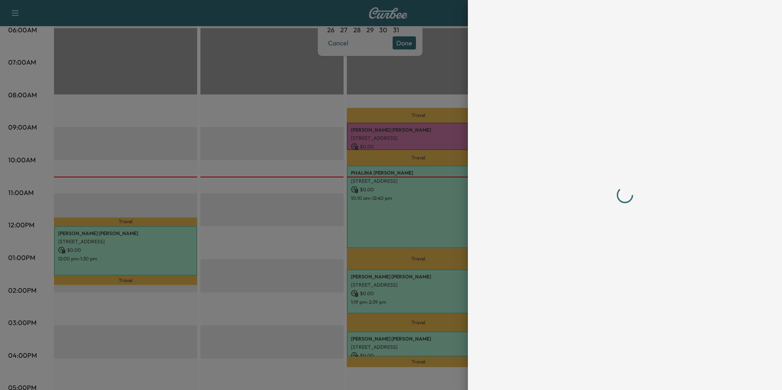
scroll to position [0, 0]
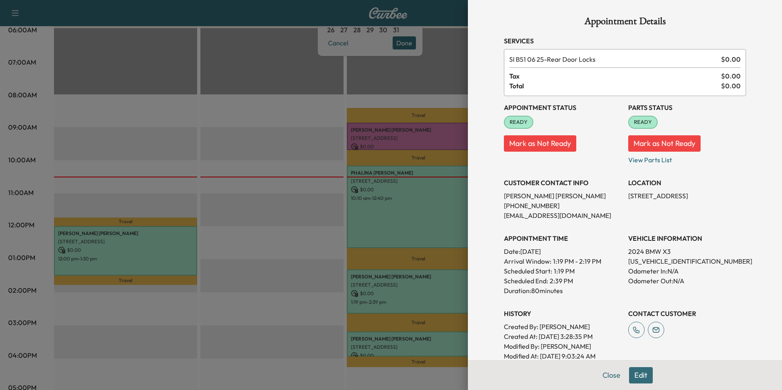
click at [620, 372] on div "Close Edit" at bounding box center [625, 375] width 314 height 30
drag, startPoint x: 694, startPoint y: 261, endPoint x: 624, endPoint y: 264, distance: 70.4
click at [628, 264] on p "[US_VEHICLE_IDENTIFICATION_NUMBER]" at bounding box center [687, 261] width 118 height 10
drag, startPoint x: 624, startPoint y: 264, endPoint x: 678, endPoint y: 261, distance: 54.5
copy p "[US_VEHICLE_IDENTIFICATION_NUMBER]"
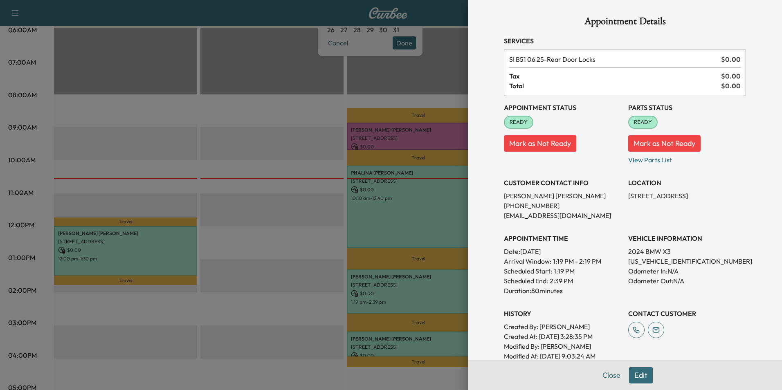
drag, startPoint x: 714, startPoint y: 196, endPoint x: 623, endPoint y: 193, distance: 91.3
click at [628, 193] on p "[STREET_ADDRESS]" at bounding box center [687, 196] width 118 height 10
drag, startPoint x: 623, startPoint y: 193, endPoint x: 661, endPoint y: 193, distance: 38.9
copy p "[STREET_ADDRESS]"
drag, startPoint x: 603, startPoint y: 374, endPoint x: 537, endPoint y: 363, distance: 66.8
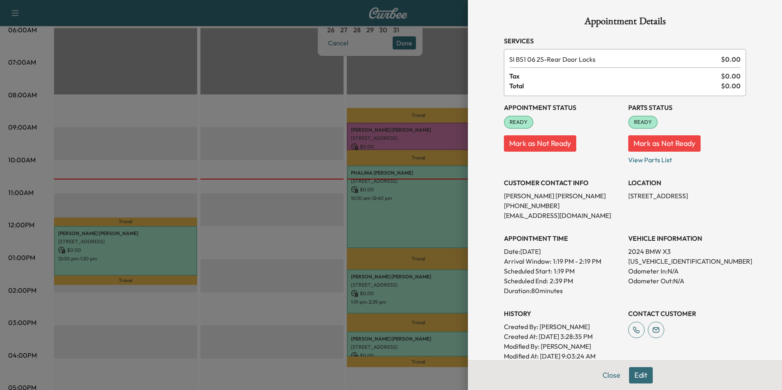
click at [603, 373] on button "Close" at bounding box center [611, 375] width 29 height 16
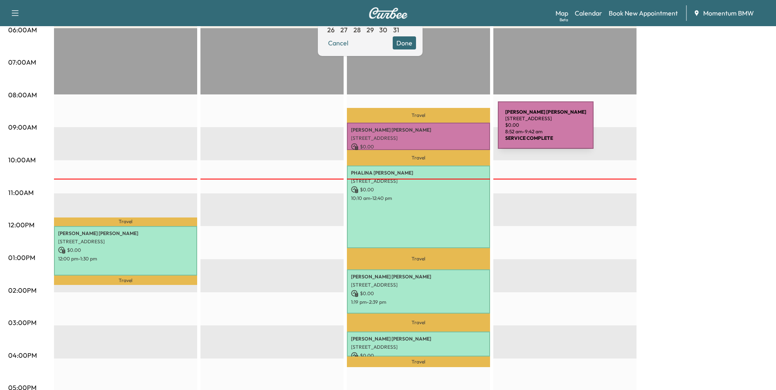
click at [436, 130] on p "[PERSON_NAME]" at bounding box center [418, 130] width 135 height 7
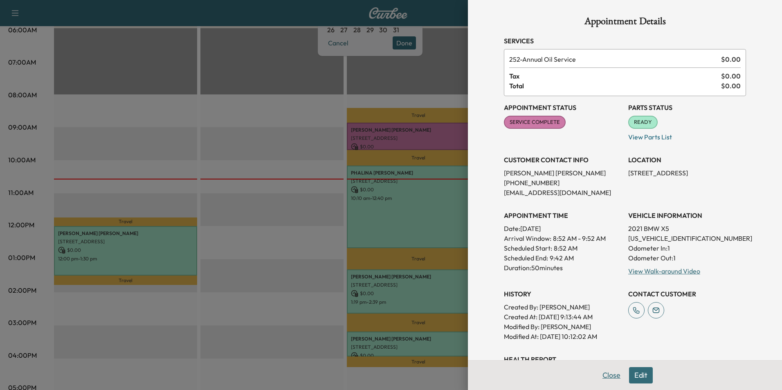
click at [605, 378] on button "Close" at bounding box center [611, 375] width 29 height 16
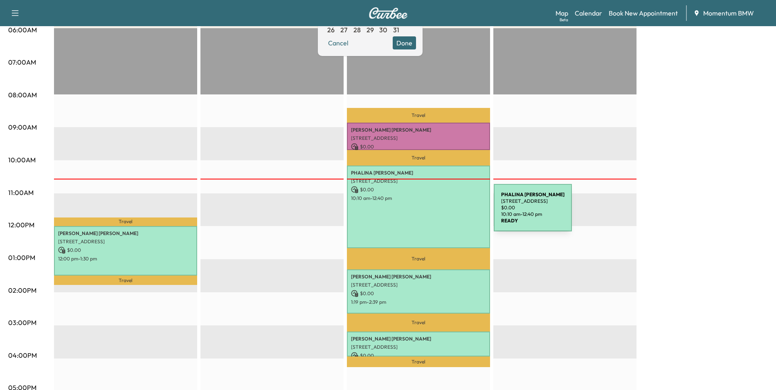
click at [432, 213] on div "[PERSON_NAME] [STREET_ADDRESS] $ 0.00 10:10 am - 12:40 pm" at bounding box center [418, 207] width 143 height 83
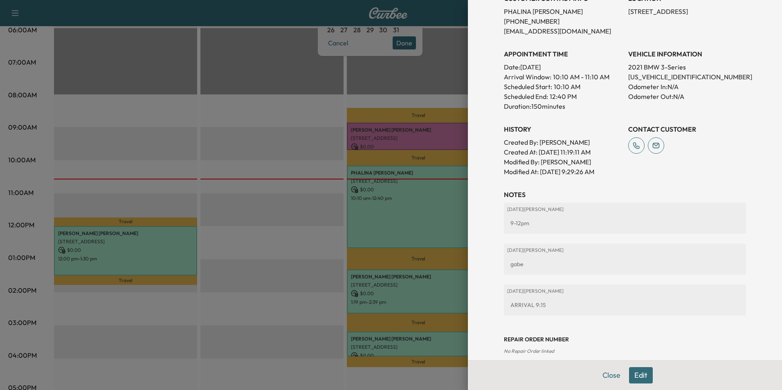
scroll to position [205, 0]
drag, startPoint x: 692, startPoint y: 76, endPoint x: 624, endPoint y: 78, distance: 67.9
click at [628, 78] on p "[US_VEHICLE_IDENTIFICATION_NUMBER]" at bounding box center [687, 77] width 118 height 10
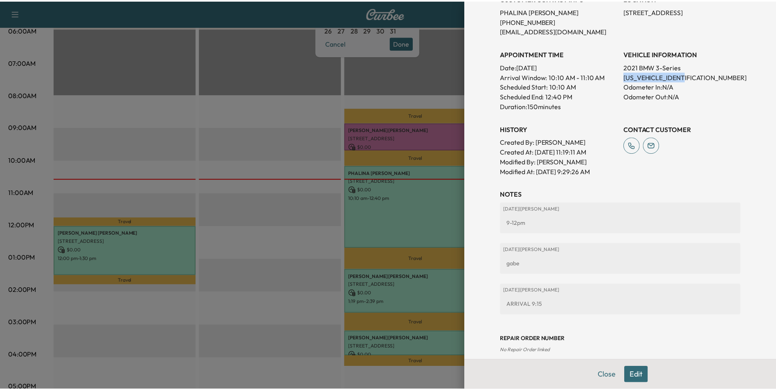
scroll to position [0, 0]
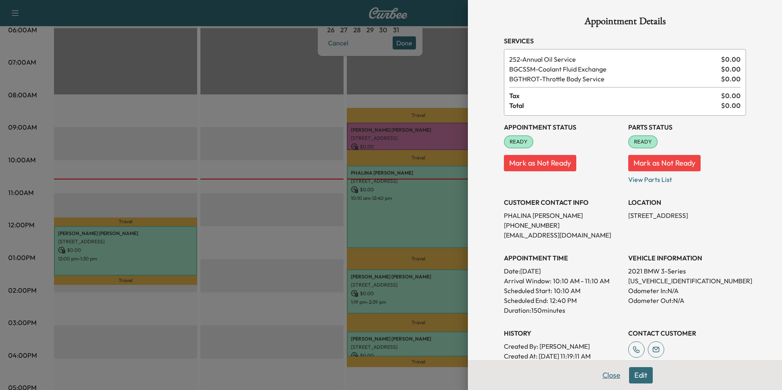
click at [605, 376] on button "Close" at bounding box center [611, 375] width 29 height 16
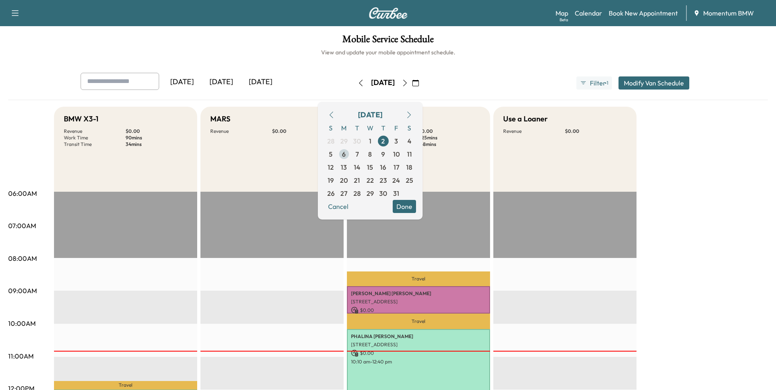
click at [346, 153] on span "6" at bounding box center [344, 154] width 4 height 10
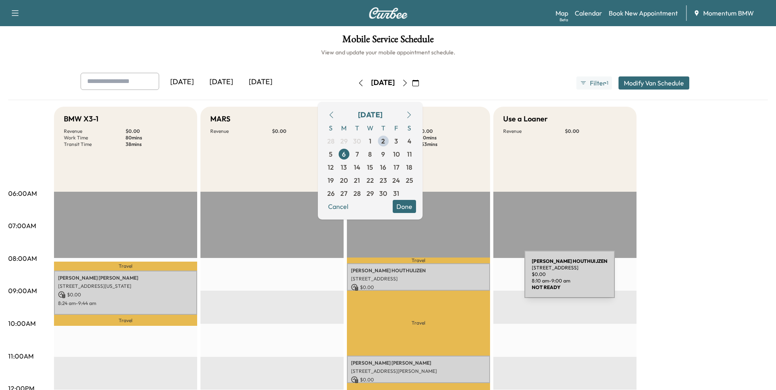
click at [463, 279] on p "[STREET_ADDRESS]" at bounding box center [418, 279] width 135 height 7
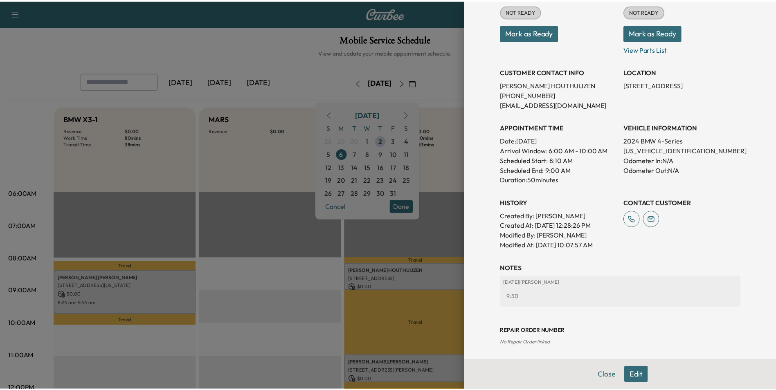
scroll to position [114, 0]
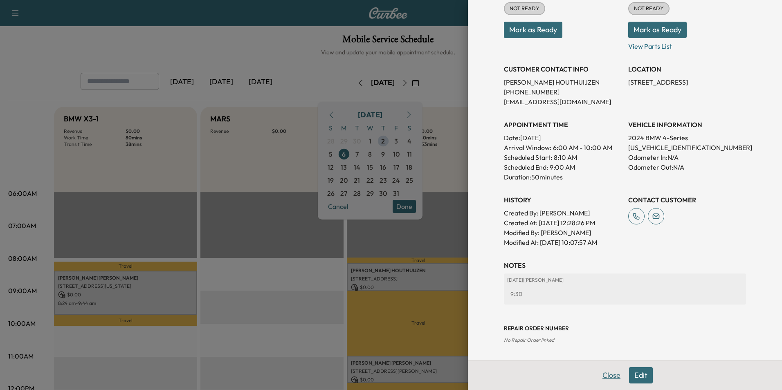
click at [605, 376] on button "Close" at bounding box center [611, 375] width 29 height 16
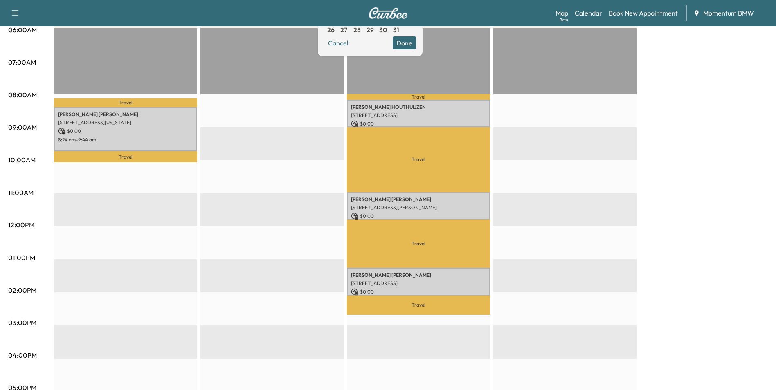
scroll to position [0, 0]
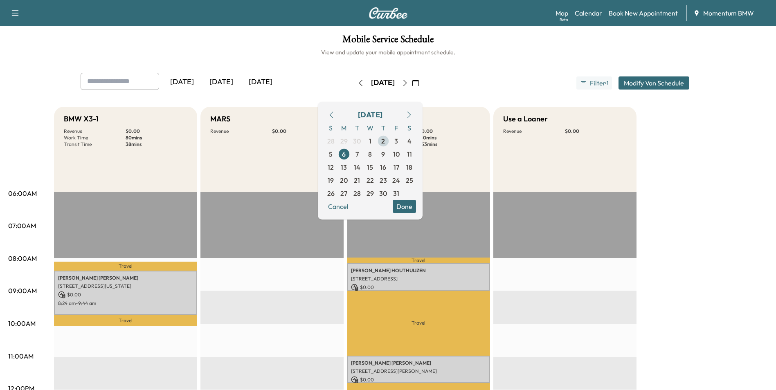
click at [385, 141] on span "2" at bounding box center [383, 141] width 4 height 10
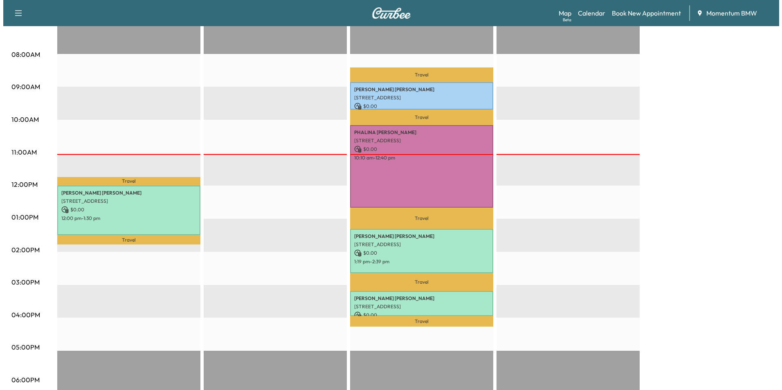
scroll to position [205, 0]
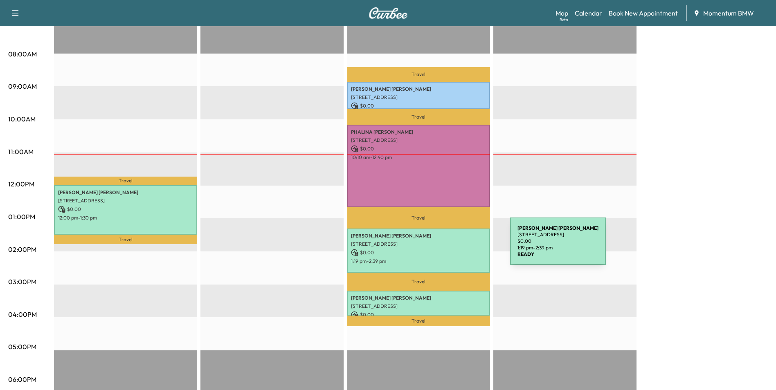
click at [449, 249] on p "$ 0.00" at bounding box center [418, 252] width 135 height 7
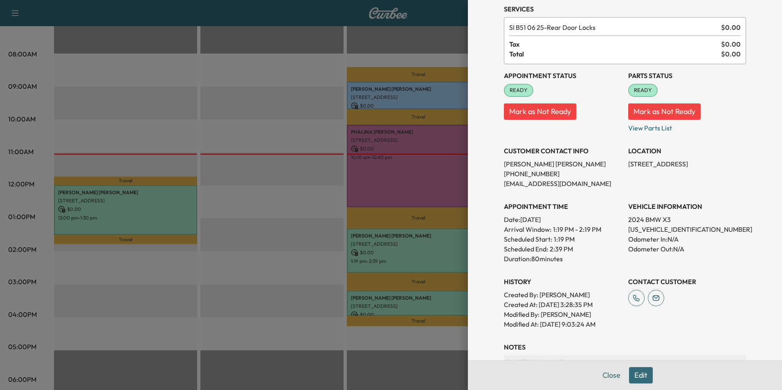
scroll to position [155, 0]
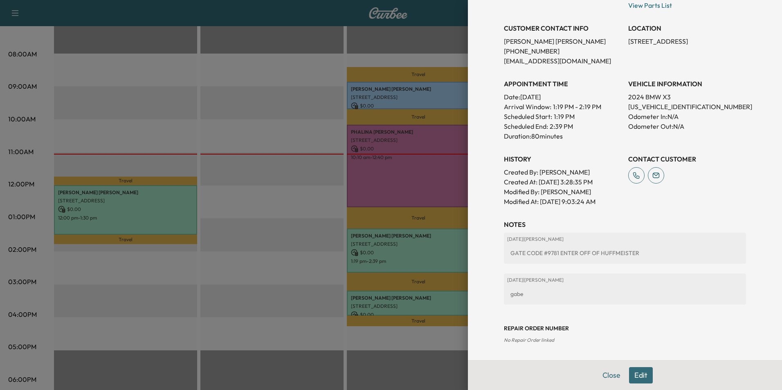
click at [640, 373] on button "Edit" at bounding box center [641, 375] width 24 height 16
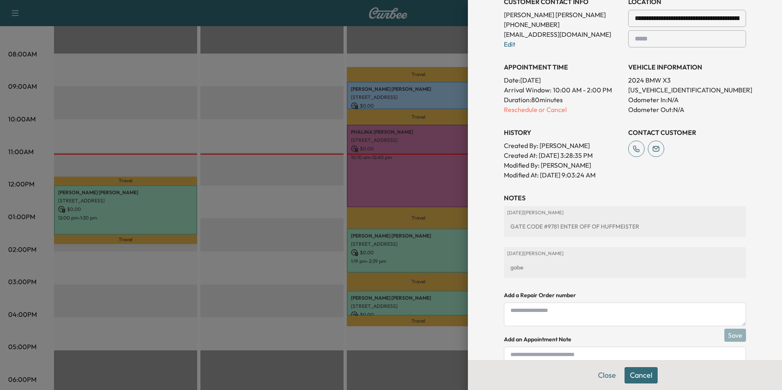
scroll to position [241, 0]
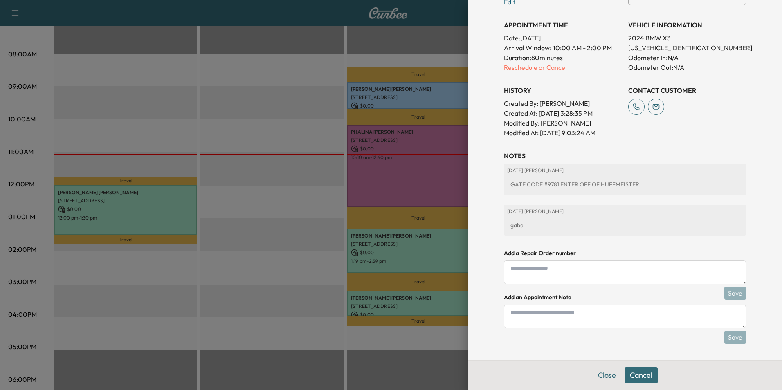
click at [531, 315] on textarea at bounding box center [625, 317] width 242 height 24
type textarea "**********"
click at [731, 341] on button "Save" at bounding box center [735, 337] width 22 height 13
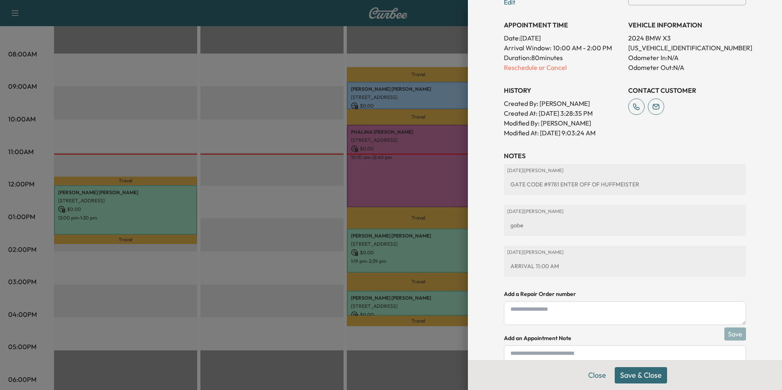
click at [632, 373] on button "Save & Close" at bounding box center [641, 375] width 52 height 16
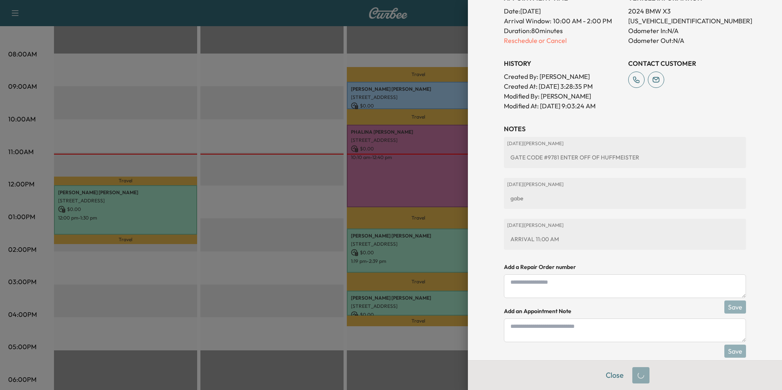
scroll to position [223, 0]
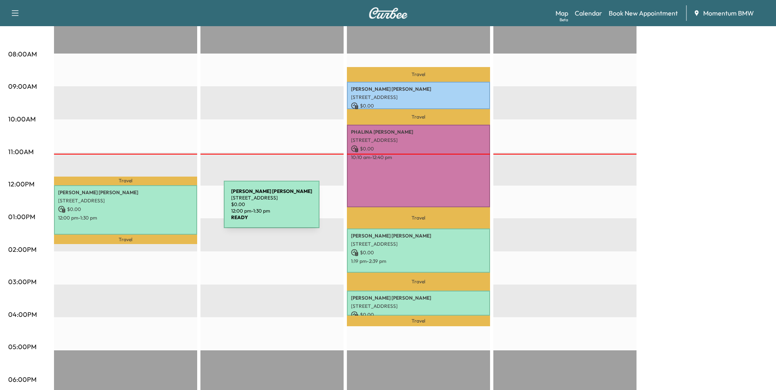
click at [162, 209] on p "$ 0.00" at bounding box center [125, 209] width 135 height 7
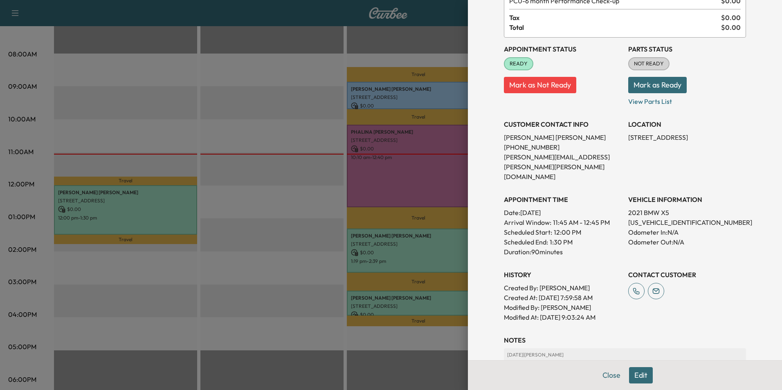
scroll to position [164, 0]
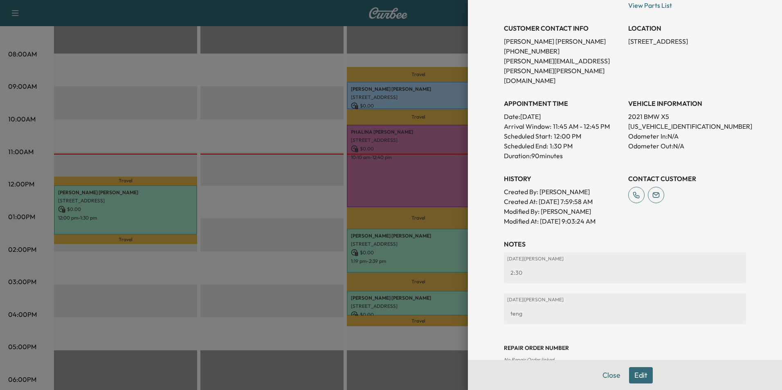
drag, startPoint x: 613, startPoint y: 375, endPoint x: 606, endPoint y: 373, distance: 7.1
click at [613, 376] on button "Close" at bounding box center [611, 375] width 29 height 16
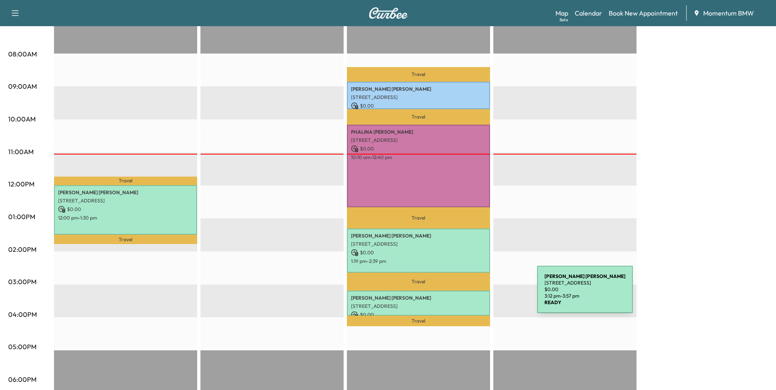
click at [476, 295] on p "[PERSON_NAME]" at bounding box center [418, 298] width 135 height 7
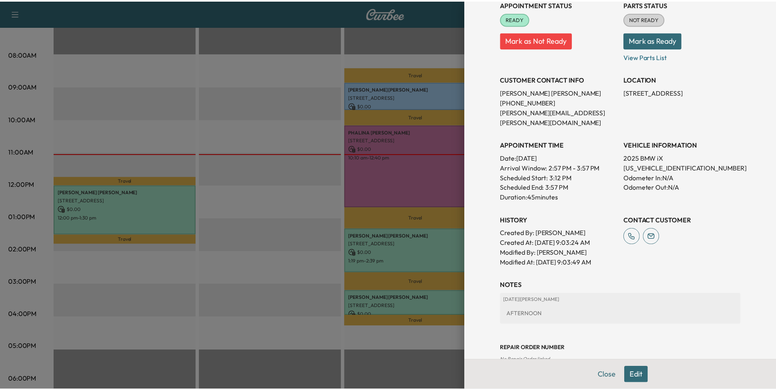
scroll to position [114, 0]
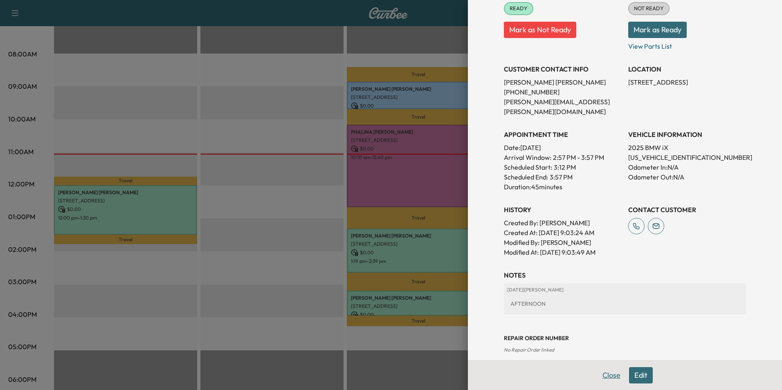
click at [605, 374] on button "Close" at bounding box center [611, 375] width 29 height 16
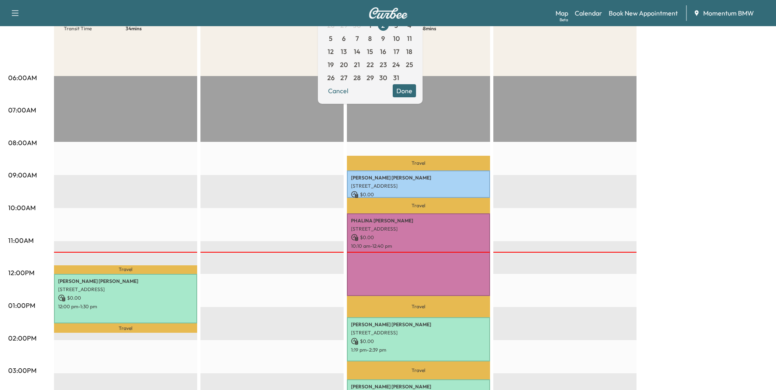
scroll to position [41, 0]
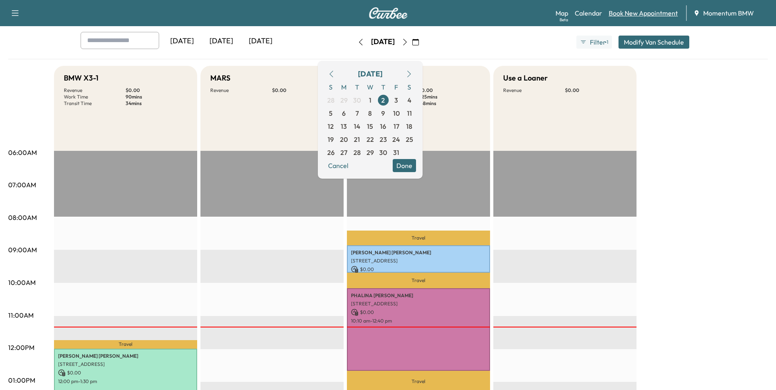
click at [648, 13] on link "Book New Appointment" at bounding box center [643, 13] width 69 height 10
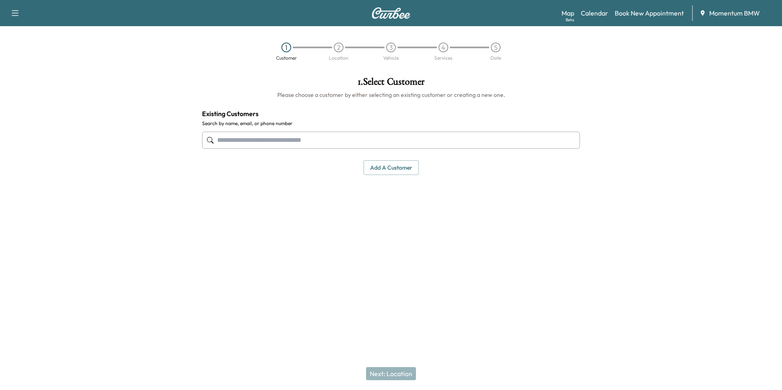
click at [363, 143] on input "text" at bounding box center [391, 140] width 378 height 17
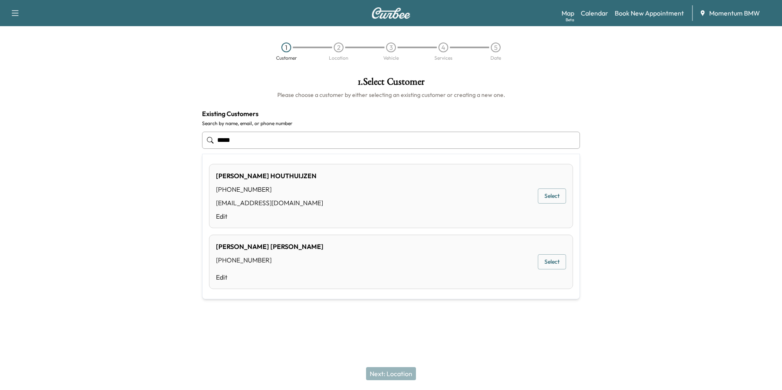
click at [551, 200] on button "Select" at bounding box center [552, 196] width 28 height 15
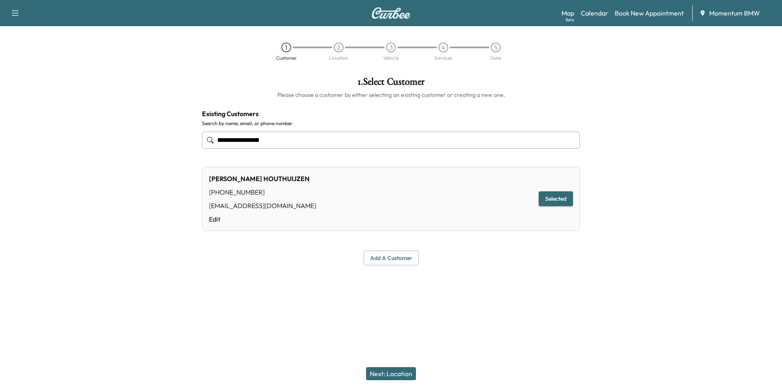
type input "**********"
click at [398, 375] on button "Next: Location" at bounding box center [391, 373] width 50 height 13
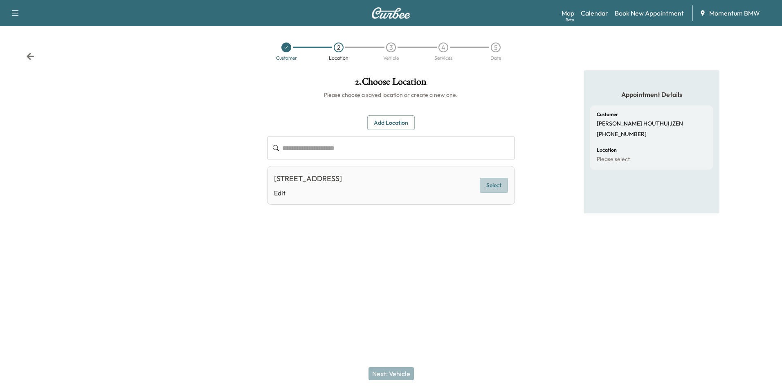
click at [493, 186] on button "Select" at bounding box center [494, 185] width 28 height 15
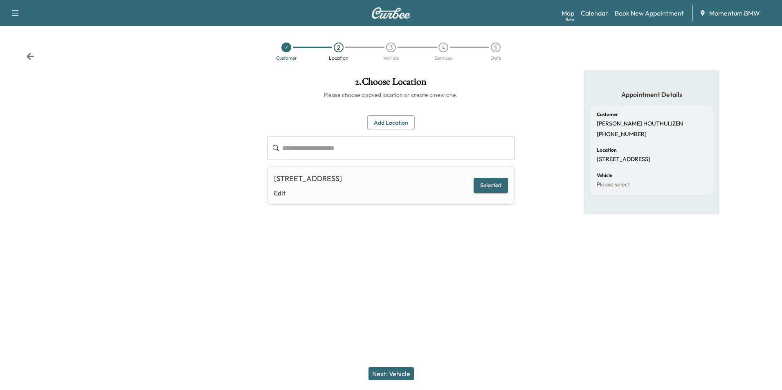
click at [402, 376] on button "Next: Vehicle" at bounding box center [391, 373] width 45 height 13
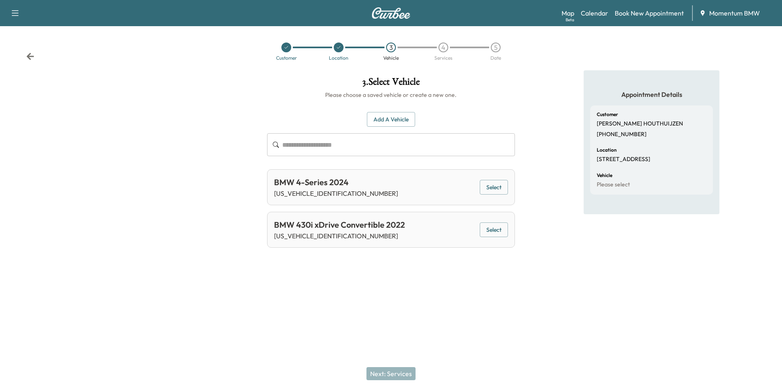
click at [500, 186] on button "Select" at bounding box center [494, 187] width 28 height 15
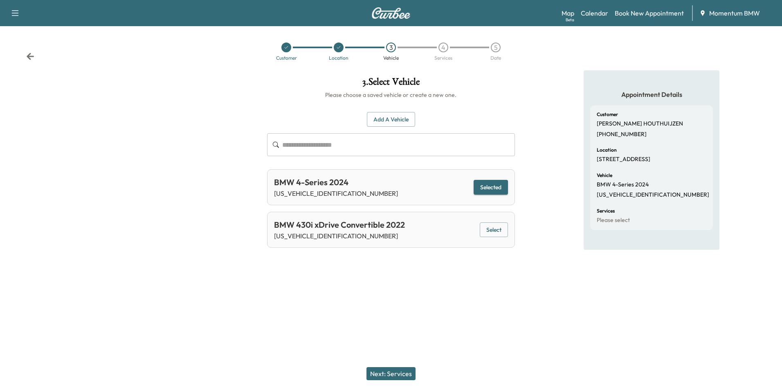
drag, startPoint x: 396, startPoint y: 373, endPoint x: 391, endPoint y: 371, distance: 4.9
click at [398, 372] on button "Next: Services" at bounding box center [391, 373] width 49 height 13
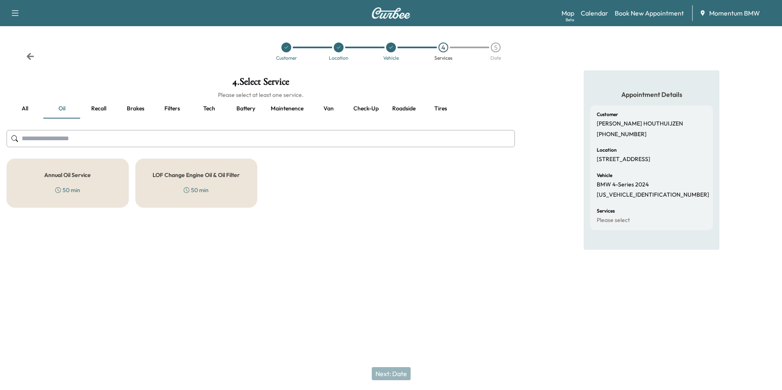
drag, startPoint x: 79, startPoint y: 178, endPoint x: 97, endPoint y: 182, distance: 19.4
click at [79, 177] on h5 "Annual Oil Service" at bounding box center [67, 175] width 47 height 6
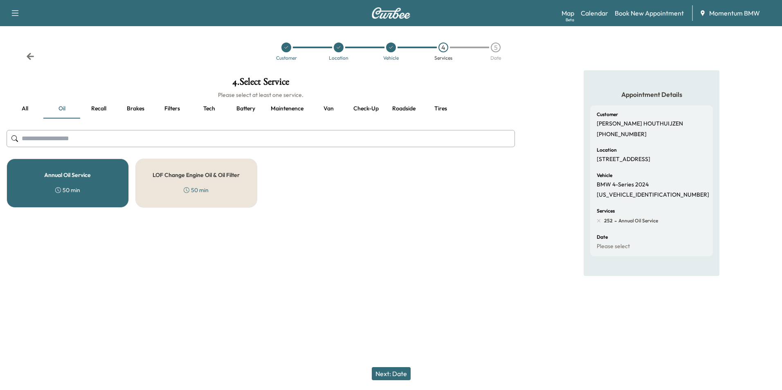
drag, startPoint x: 391, startPoint y: 372, endPoint x: 405, endPoint y: 371, distance: 13.1
click at [392, 372] on button "Next: Date" at bounding box center [391, 373] width 39 height 13
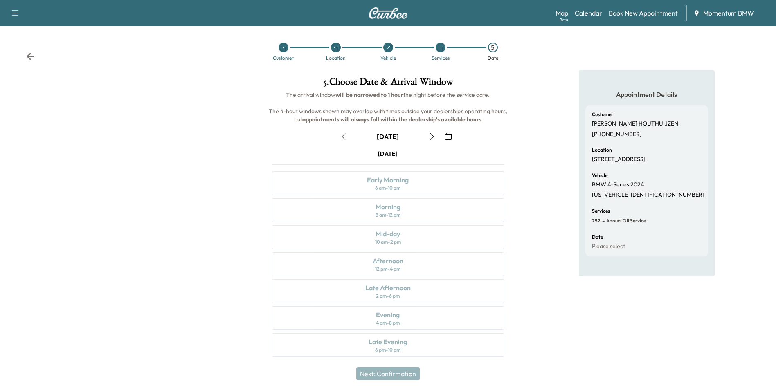
click at [450, 137] on icon "button" at bounding box center [448, 136] width 7 height 7
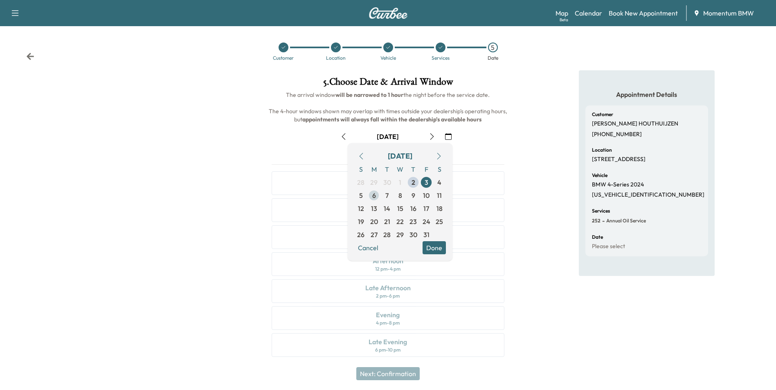
click at [372, 197] on span "6" at bounding box center [374, 196] width 4 height 10
click at [439, 246] on button "Done" at bounding box center [434, 247] width 23 height 13
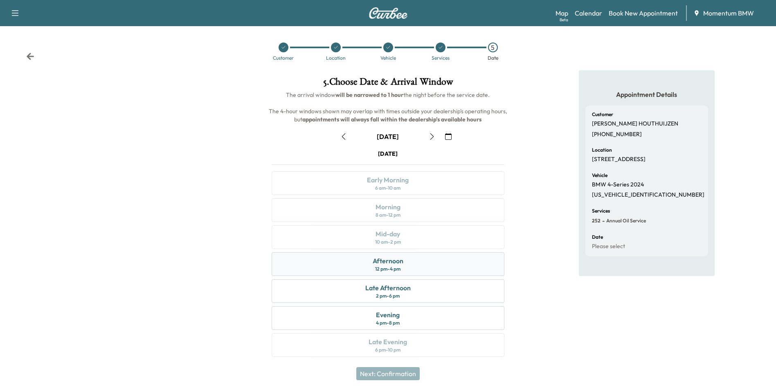
click at [395, 263] on div "Afternoon" at bounding box center [388, 261] width 31 height 10
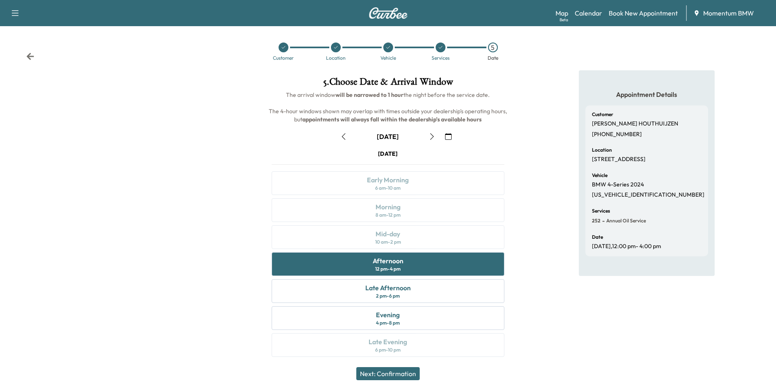
click at [396, 376] on button "Next: Confirmation" at bounding box center [387, 373] width 63 height 13
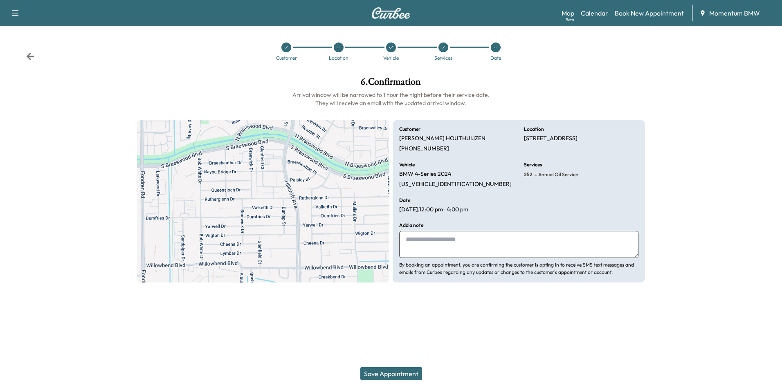
click at [474, 247] on textarea at bounding box center [518, 244] width 239 height 27
type textarea "*****"
click at [394, 376] on button "Save Appointment" at bounding box center [391, 373] width 62 height 13
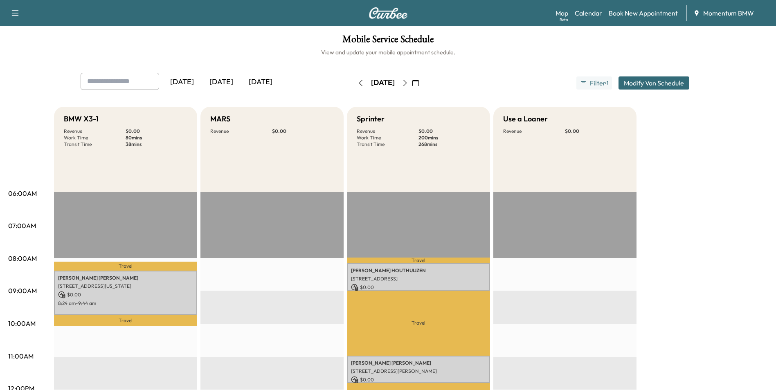
click at [419, 81] on icon "button" at bounding box center [415, 83] width 7 height 7
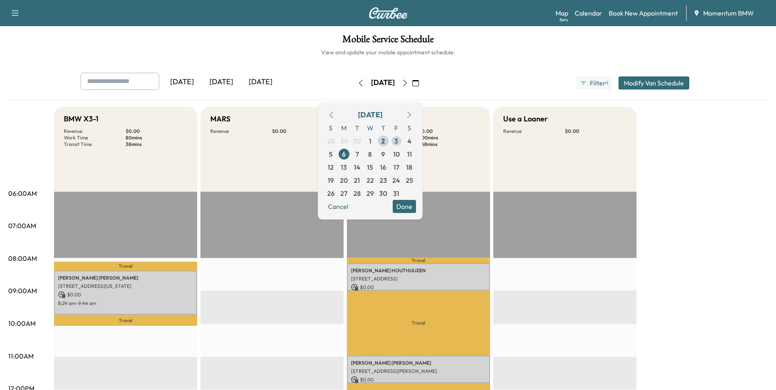
click at [398, 139] on span "3" at bounding box center [396, 141] width 4 height 10
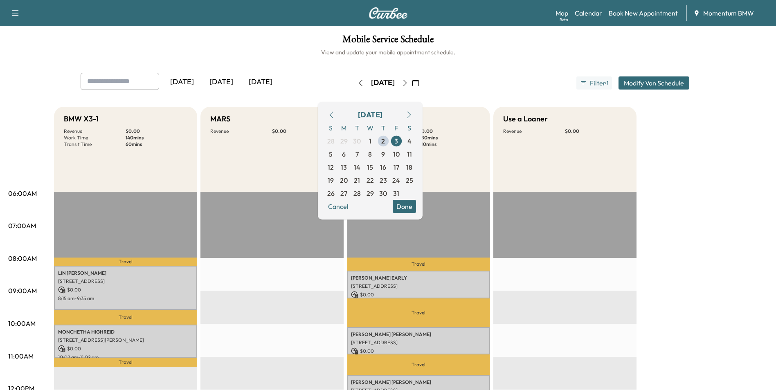
click at [416, 202] on button "Done" at bounding box center [404, 206] width 23 height 13
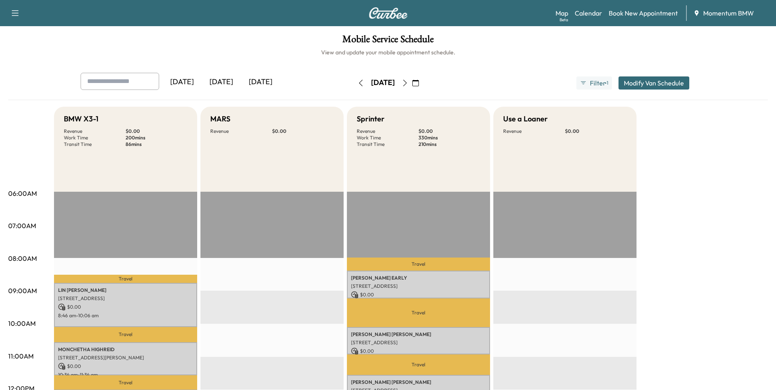
click at [358, 85] on icon "button" at bounding box center [361, 83] width 7 height 7
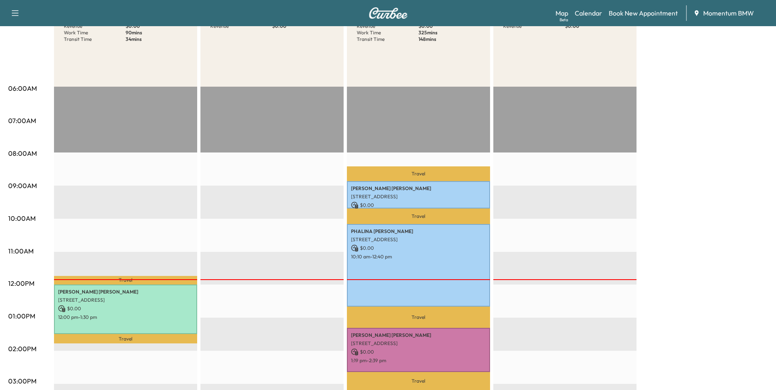
scroll to position [164, 0]
